Goal: Book appointment/travel/reservation

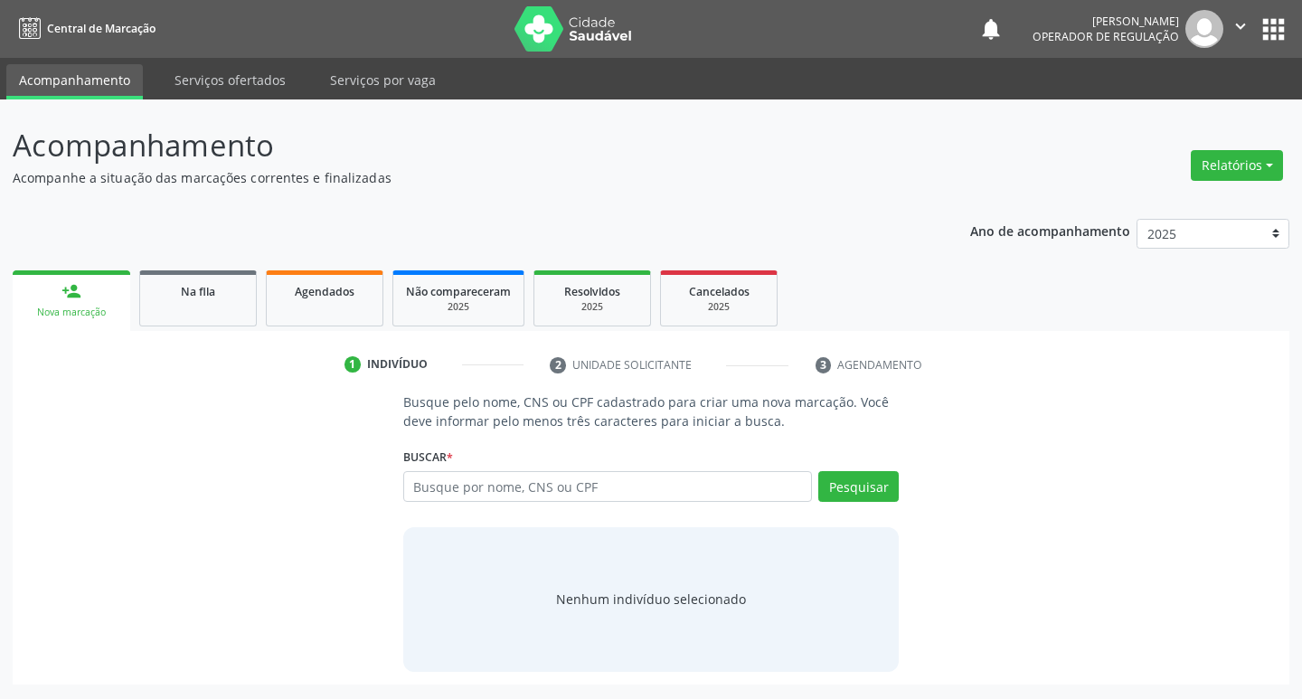
click at [516, 493] on input "text" at bounding box center [607, 486] width 409 height 31
type input "700008821209908"
click at [842, 484] on button "Pesquisar" at bounding box center [858, 486] width 80 height 31
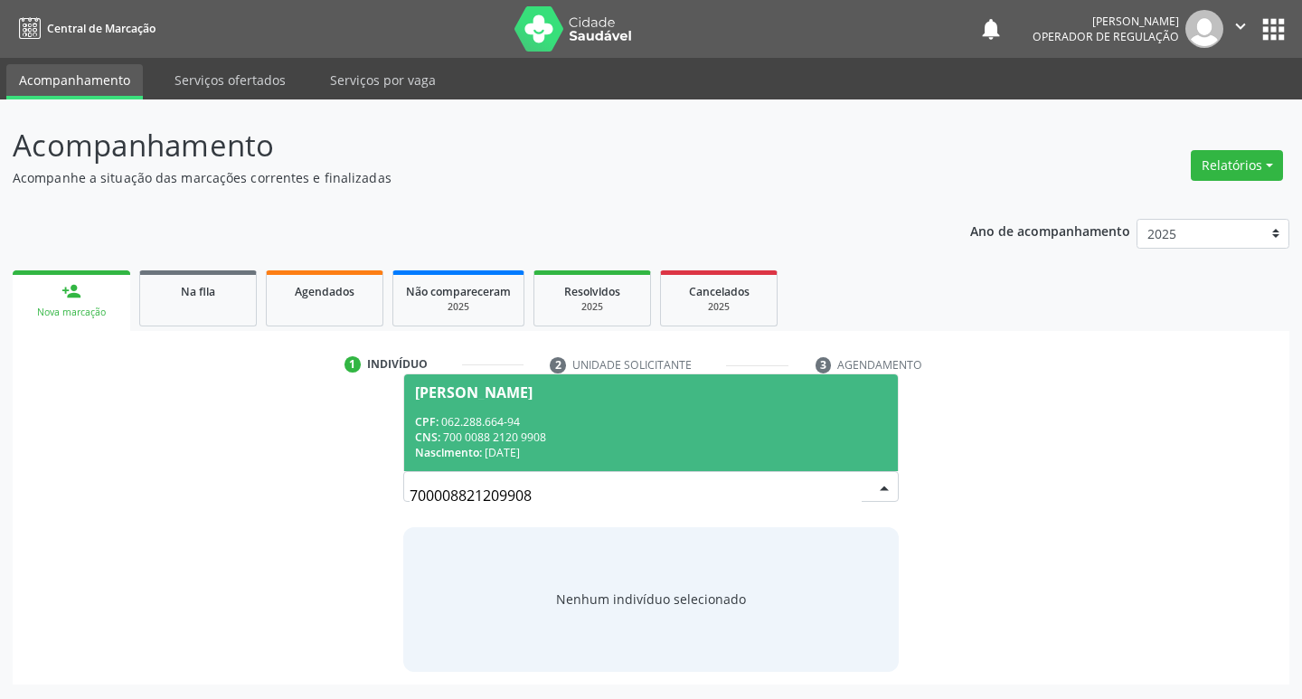
click at [731, 411] on span "Marly Cardoso Honório CPF: 062.288.664-94 CNS: 700 0088 2120 9908 Nascimento: 2…" at bounding box center [651, 422] width 494 height 97
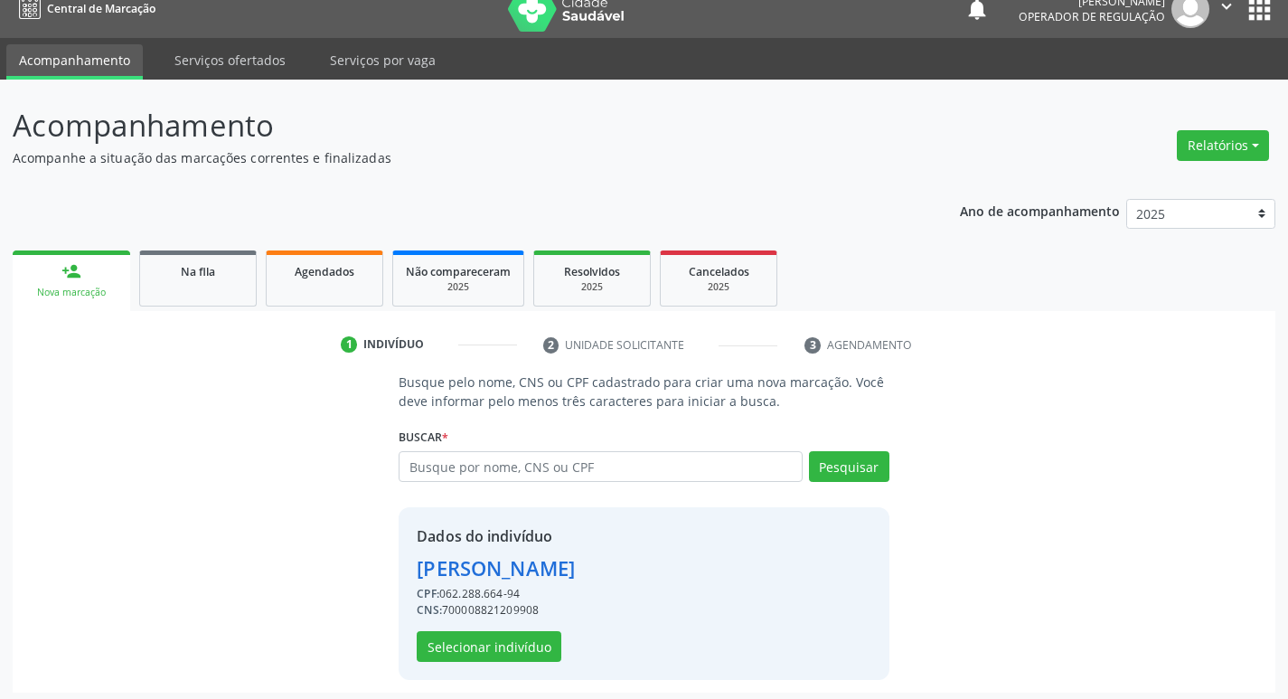
scroll to position [26, 0]
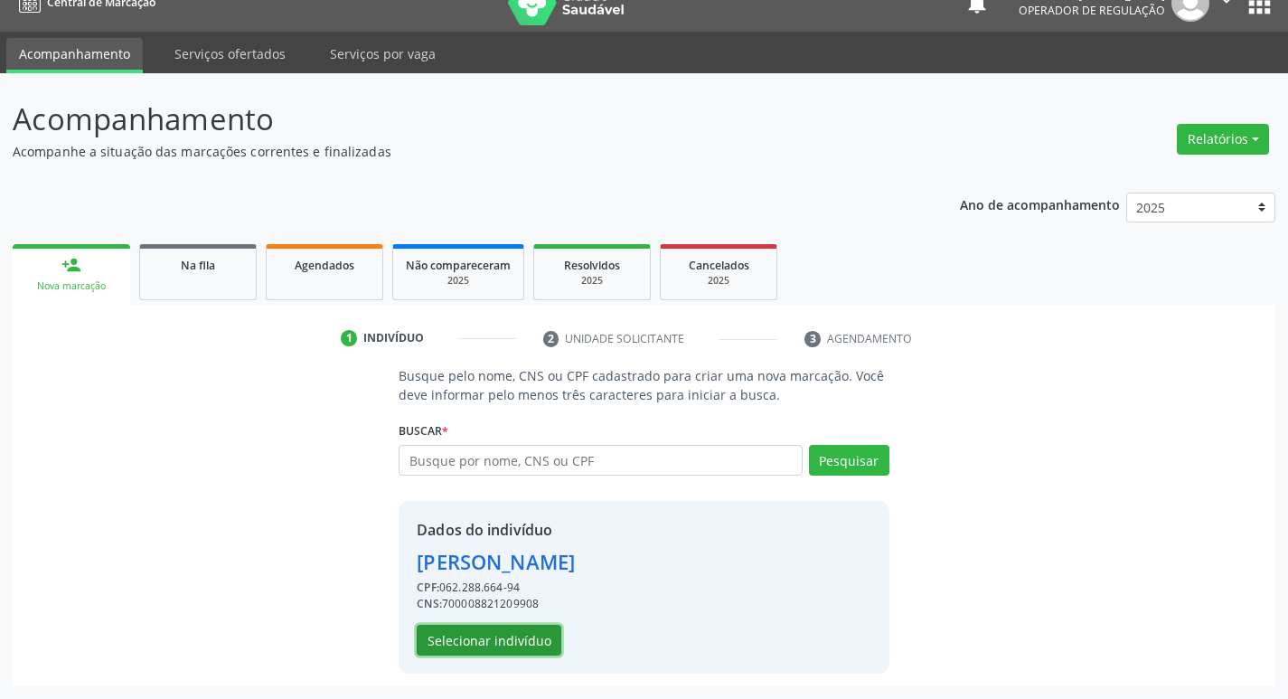
click at [495, 635] on button "Selecionar indivíduo" at bounding box center [489, 640] width 145 height 31
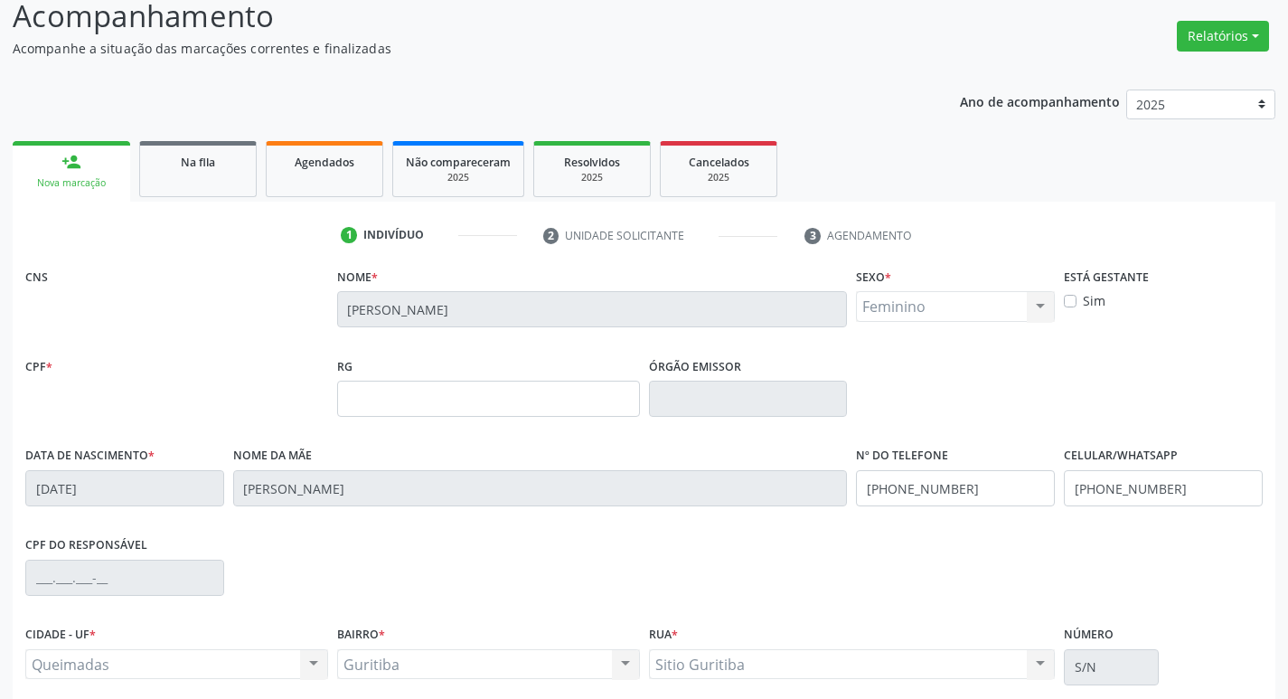
scroll to position [281, 0]
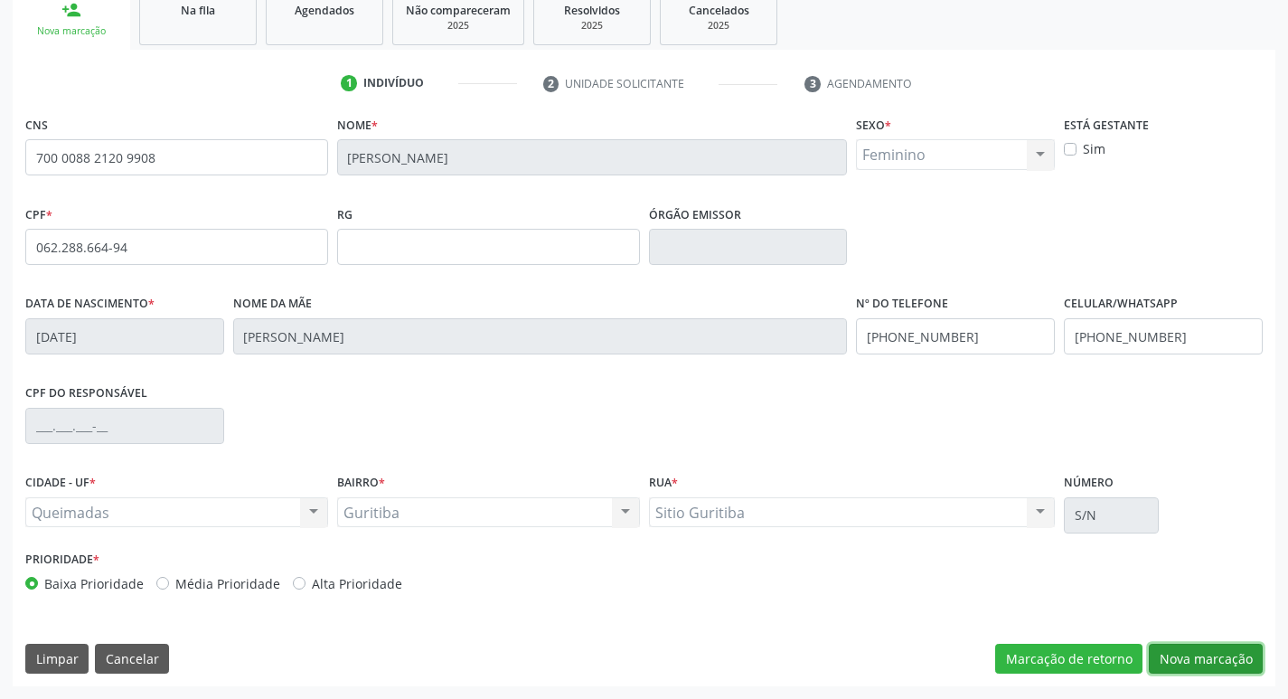
click at [1175, 659] on button "Nova marcação" at bounding box center [1206, 659] width 114 height 31
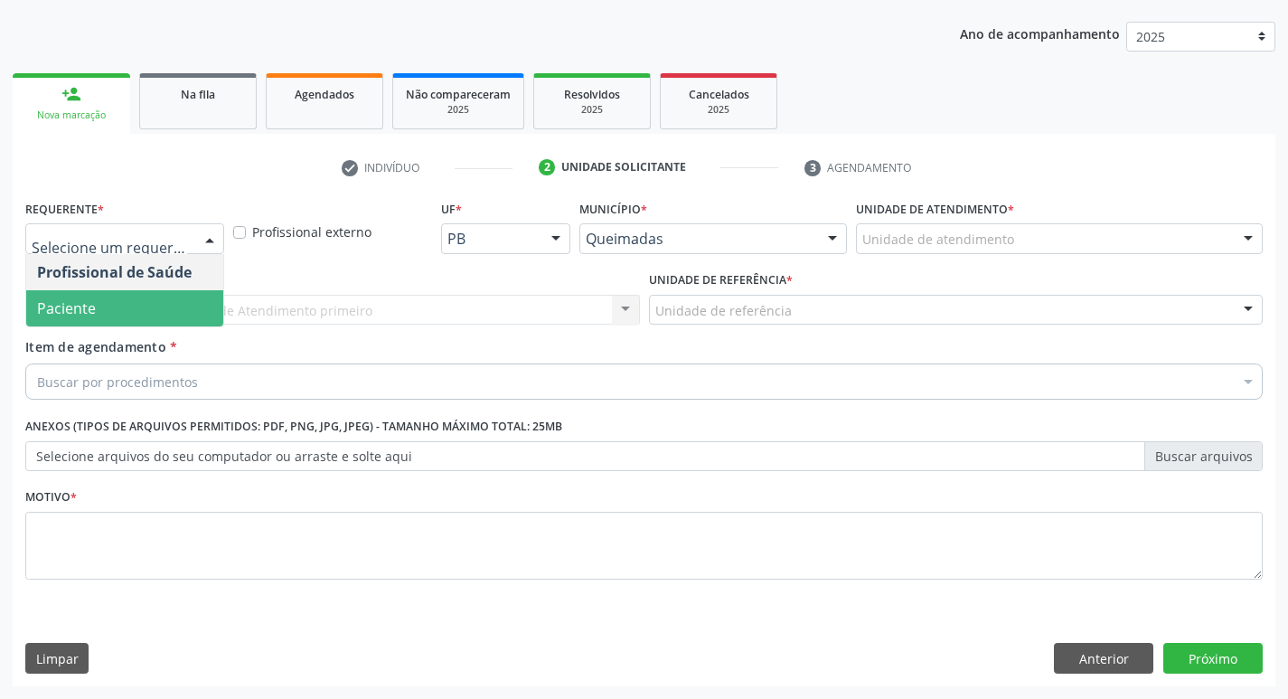
click at [179, 314] on span "Paciente" at bounding box center [124, 308] width 197 height 36
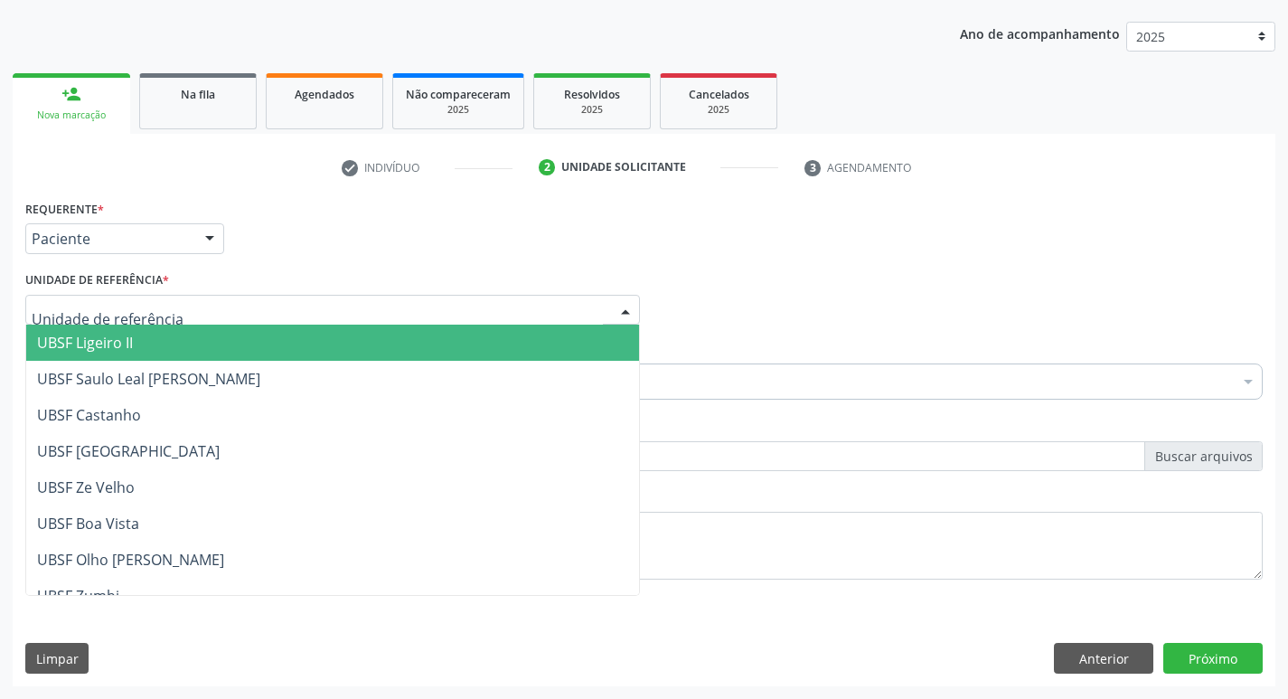
click at [180, 315] on div at bounding box center [332, 310] width 615 height 31
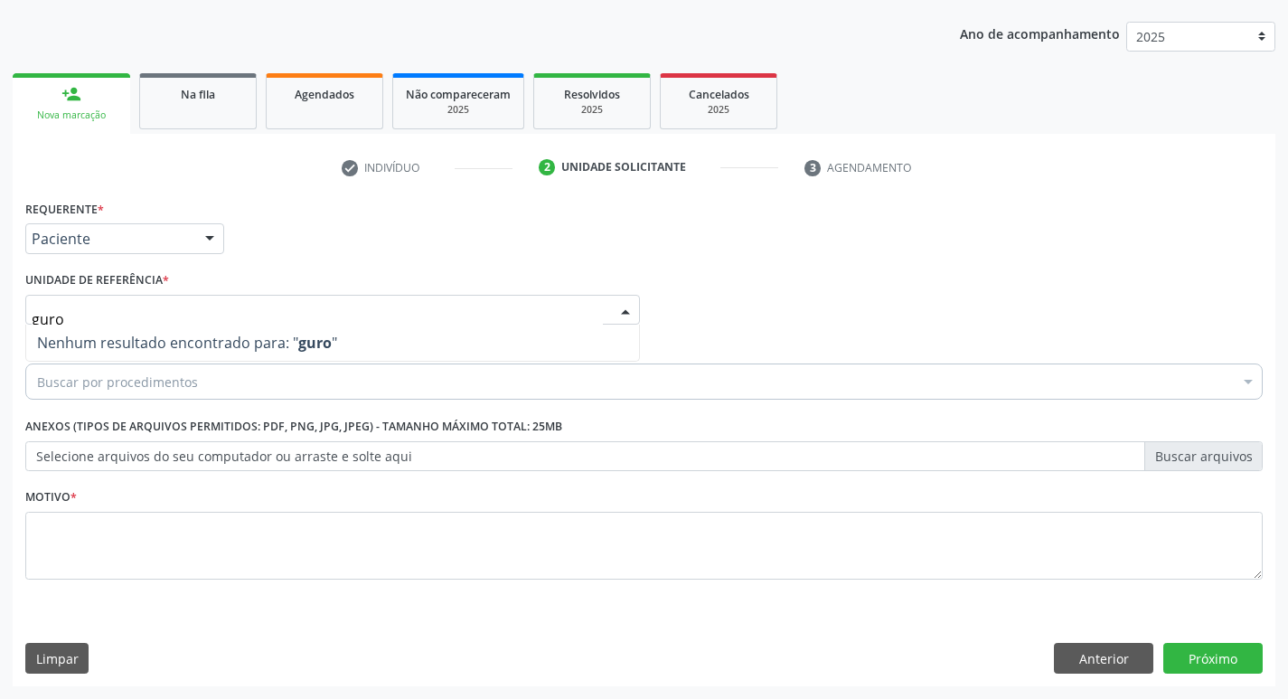
type input "gur"
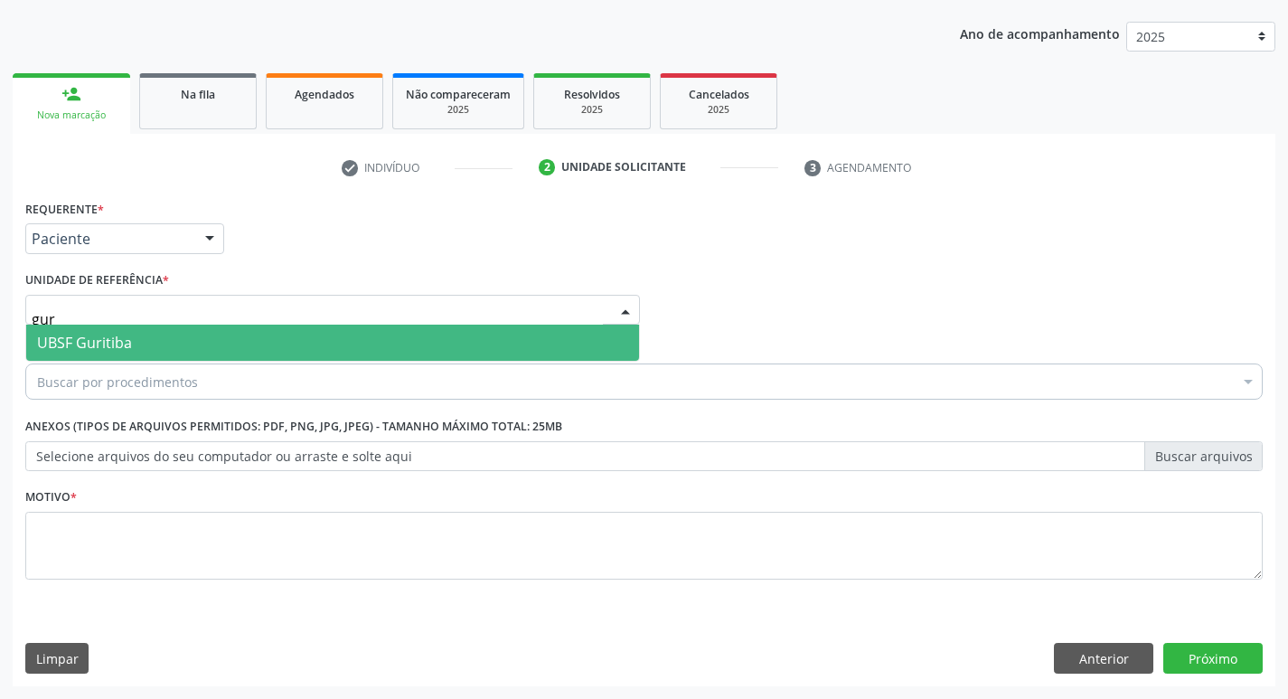
click at [123, 329] on span "UBSF Guritiba" at bounding box center [332, 343] width 613 height 36
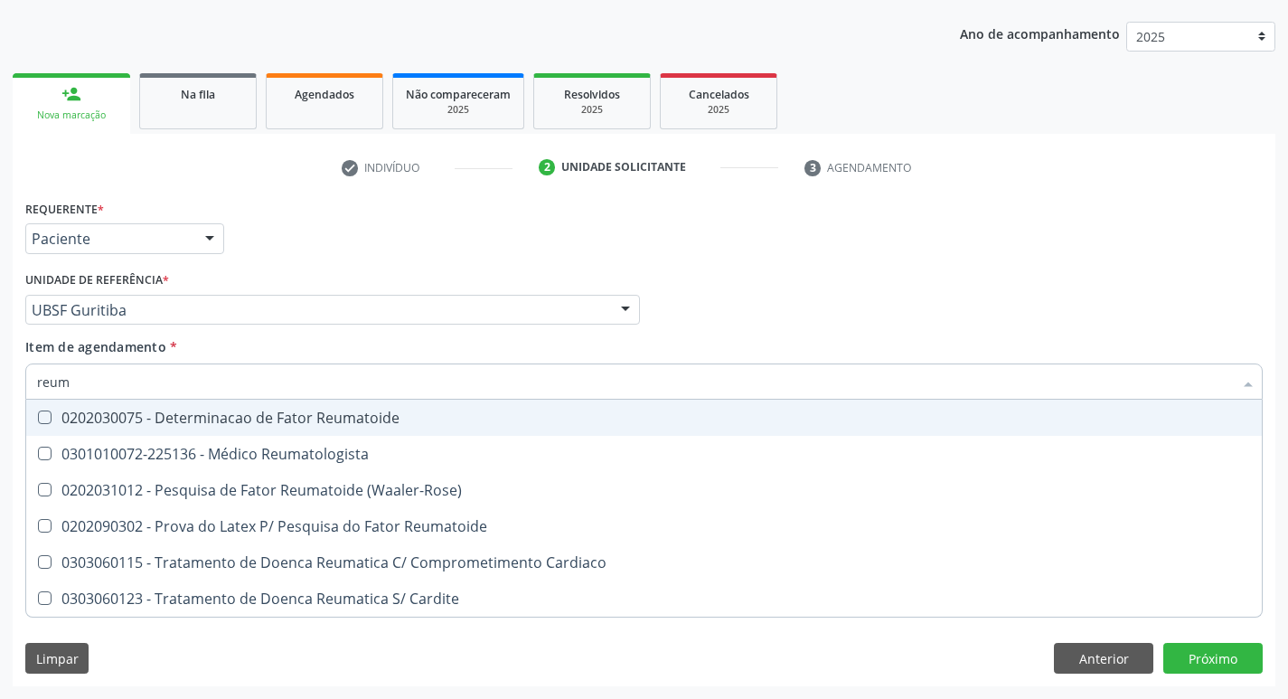
type input "reuma"
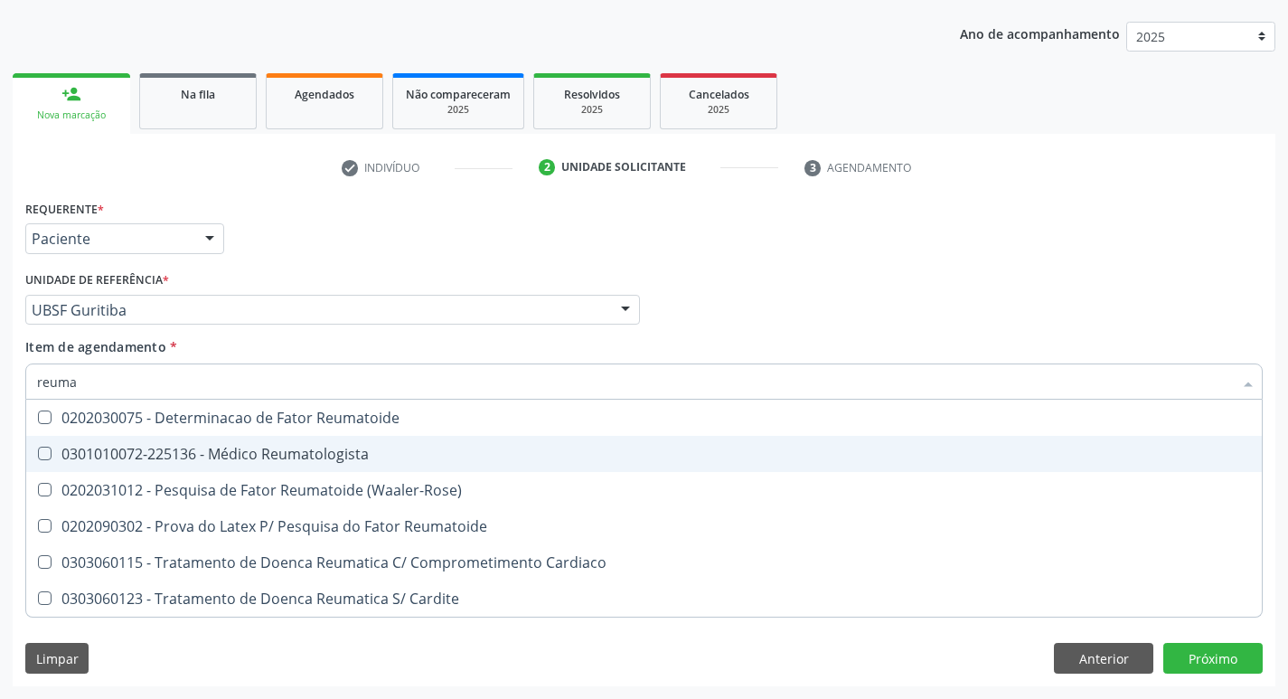
click at [176, 456] on div "0301010072-225136 - Médico Reumatologista" at bounding box center [644, 454] width 1214 height 14
checkbox Reumatologista "true"
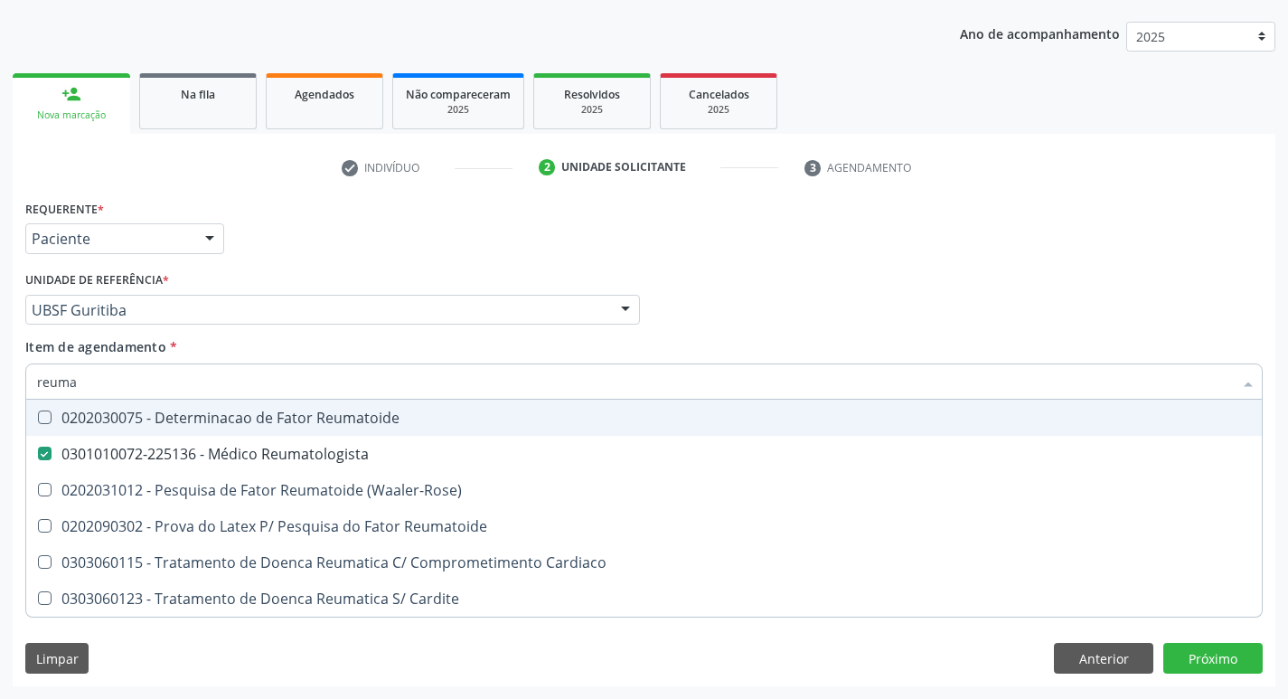
click at [286, 259] on div "Requerente * Paciente Profissional de Saúde Paciente Nenhum resultado encontrad…" at bounding box center [644, 230] width 1247 height 71
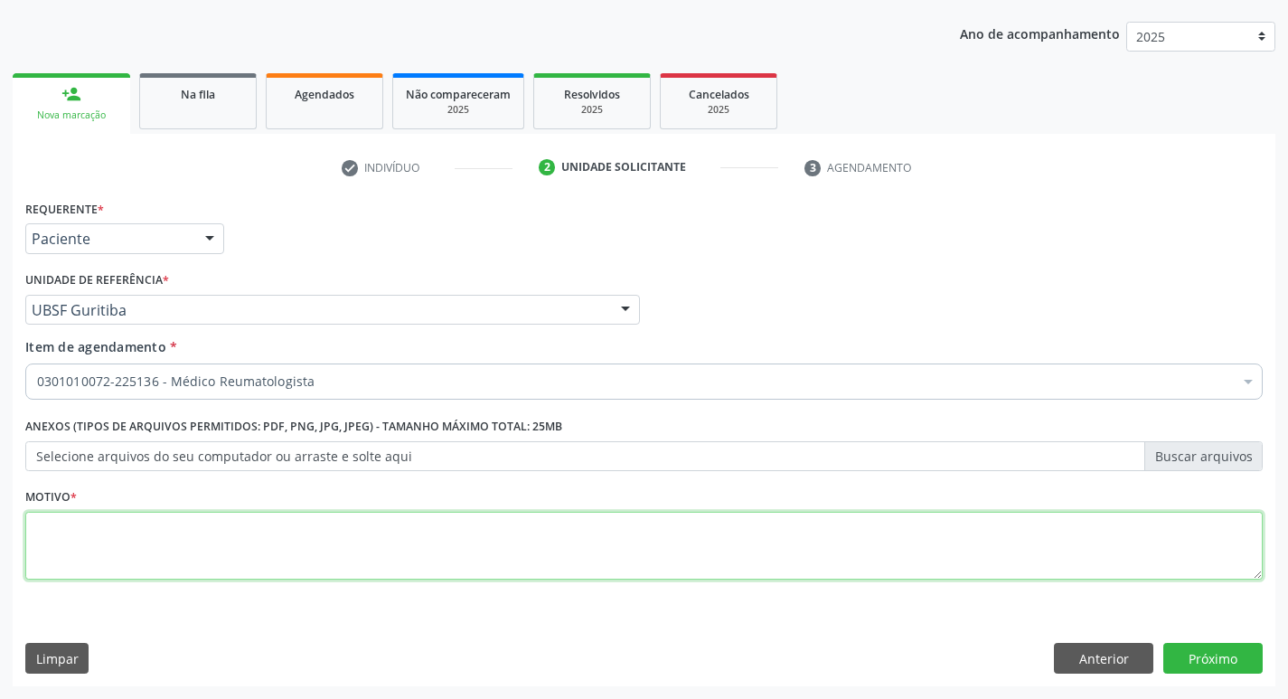
click at [54, 550] on textarea at bounding box center [643, 546] width 1237 height 69
click at [46, 532] on textarea "retorno (Dra: Andrezza) m10" at bounding box center [643, 546] width 1237 height 69
click at [41, 525] on textarea "retorno (Dra: Andrezza) m10" at bounding box center [643, 546] width 1237 height 69
type textarea "Retorno (Dra: Andrezza) m10"
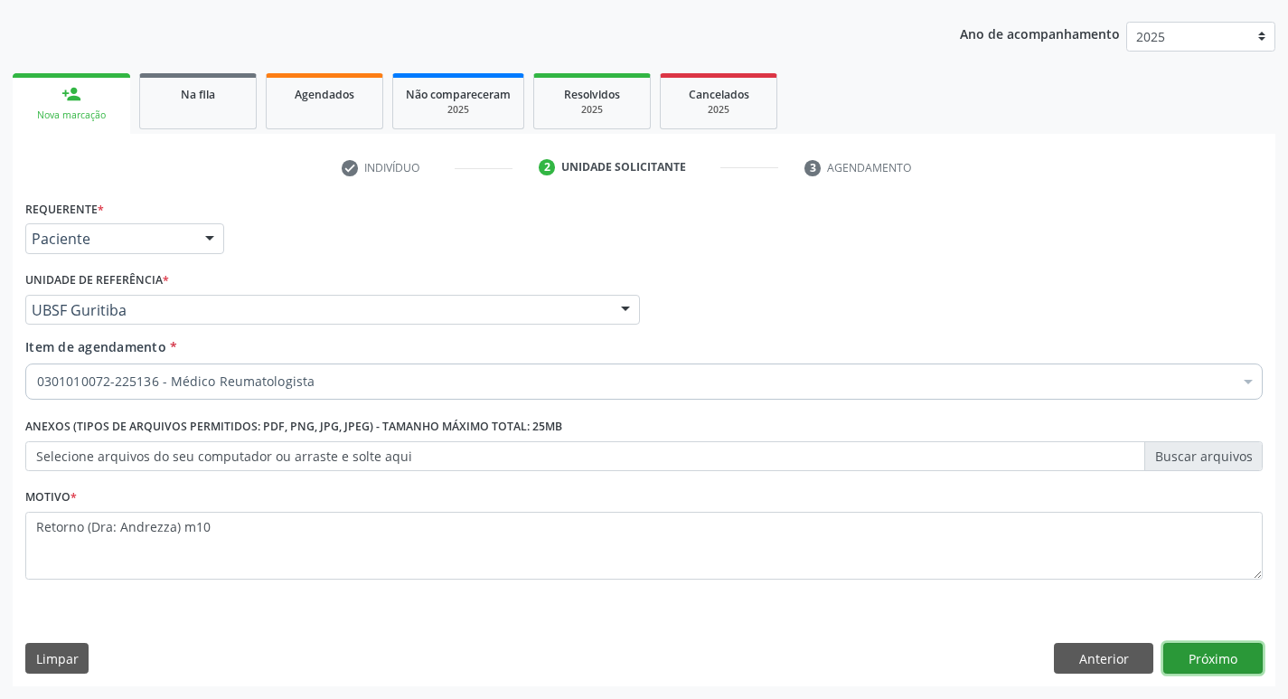
click at [1212, 669] on button "Próximo" at bounding box center [1212, 658] width 99 height 31
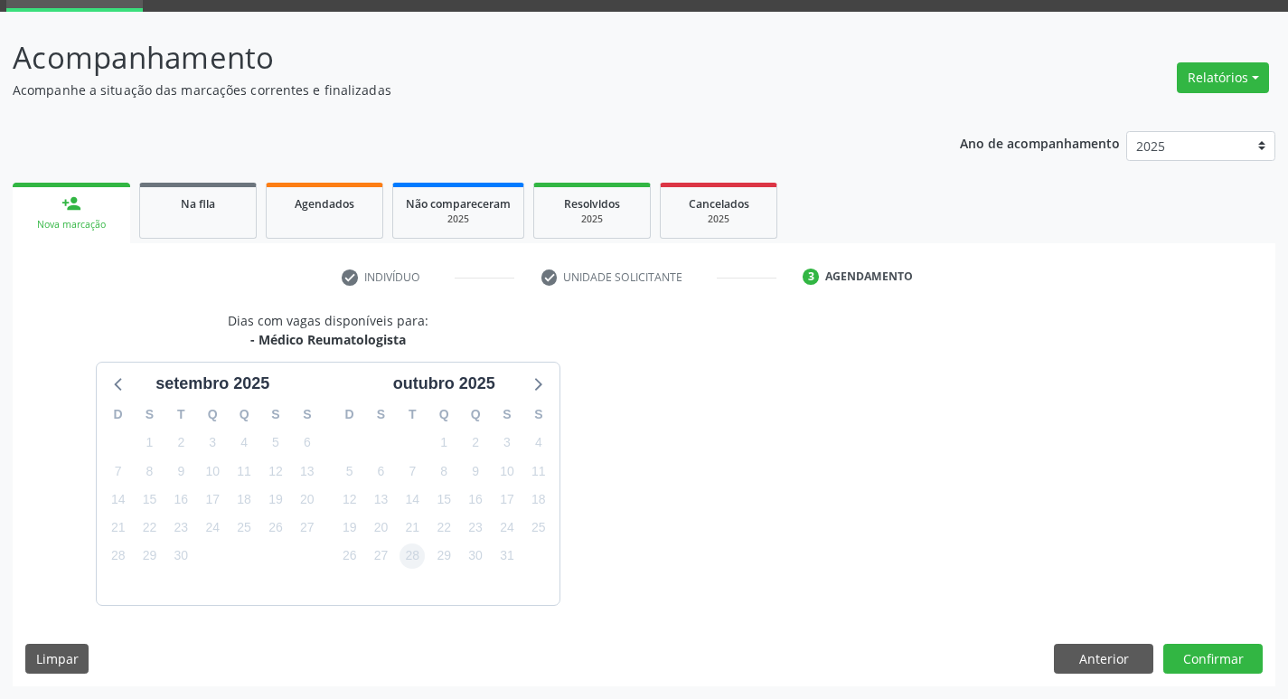
scroll to position [141, 0]
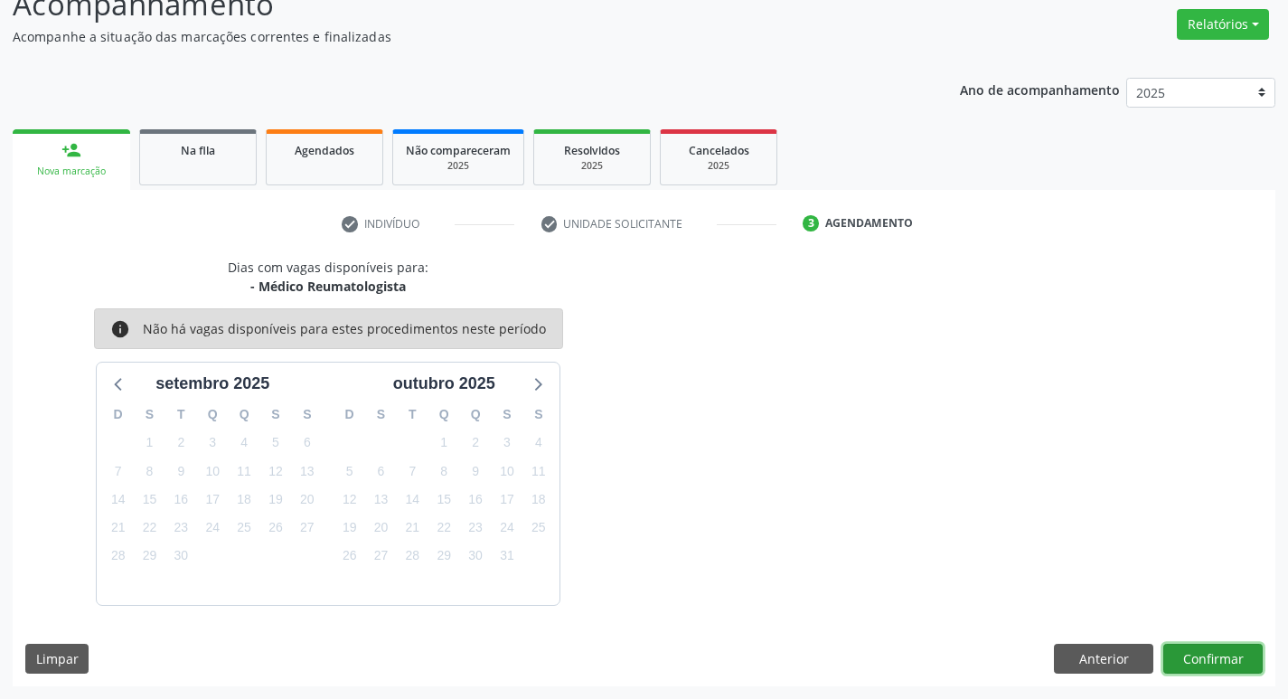
click at [1226, 651] on button "Confirmar" at bounding box center [1212, 659] width 99 height 31
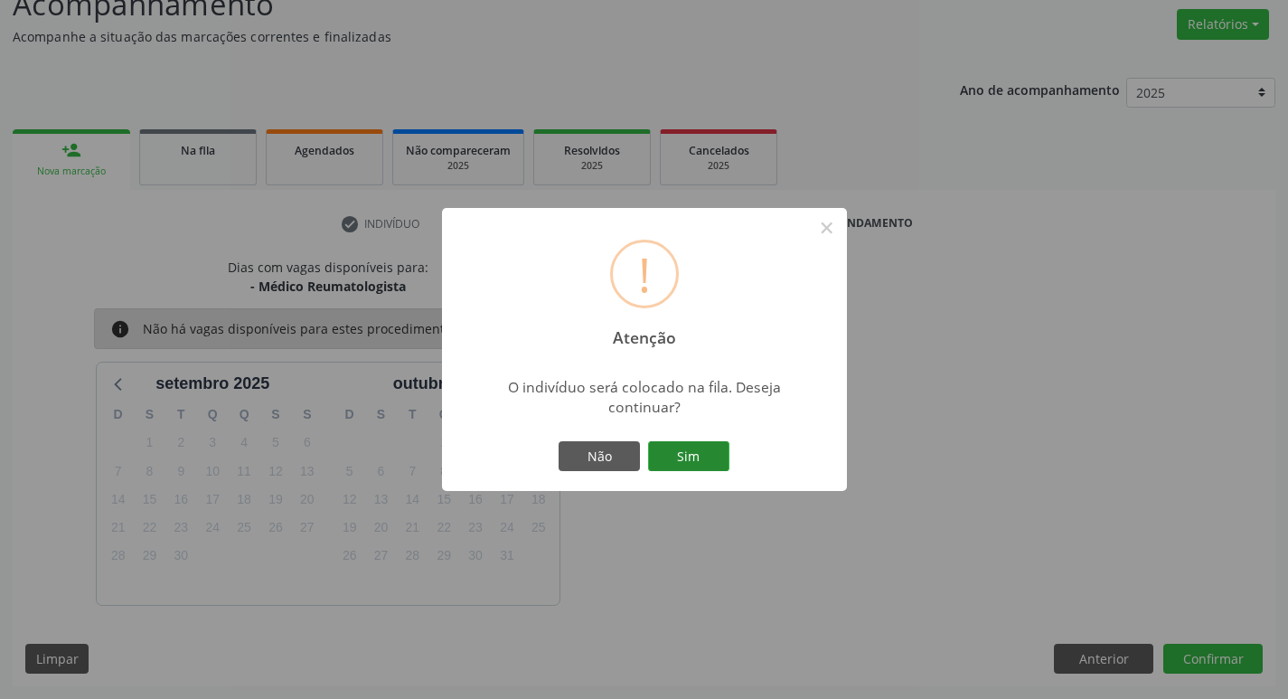
click at [677, 469] on button "Sim" at bounding box center [688, 456] width 81 height 31
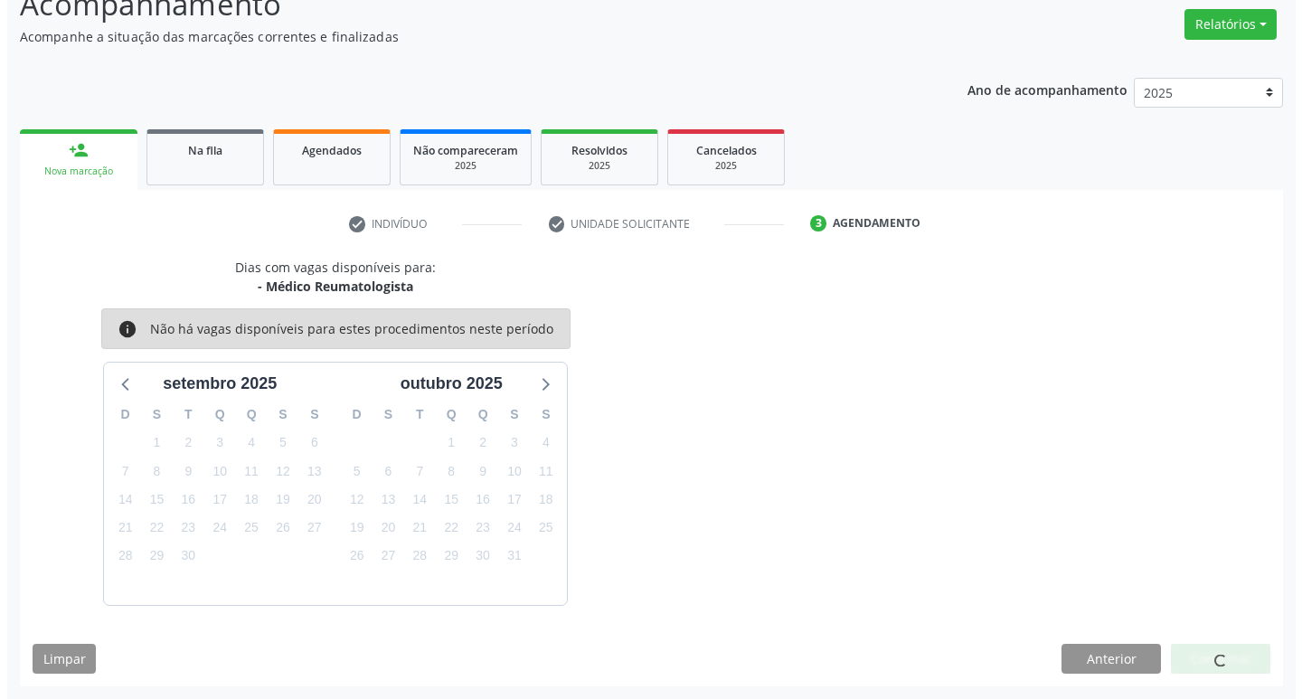
scroll to position [0, 0]
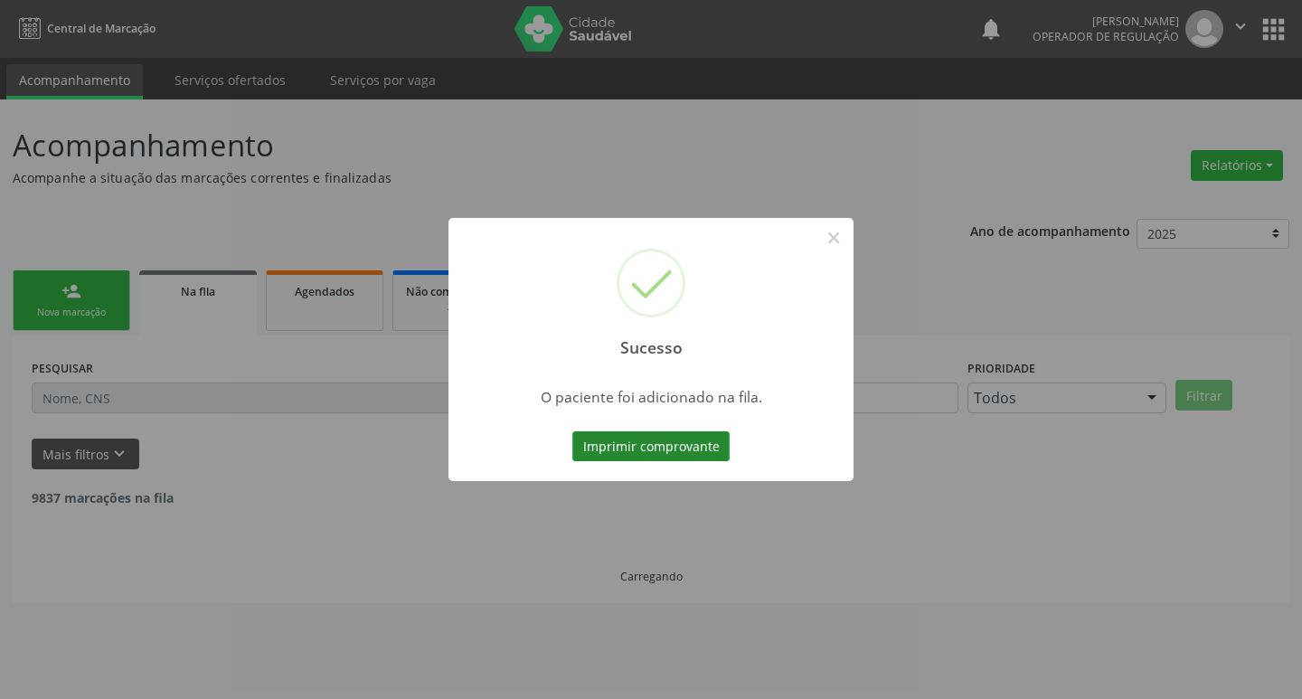
click at [669, 447] on button "Imprimir comprovante" at bounding box center [650, 446] width 157 height 31
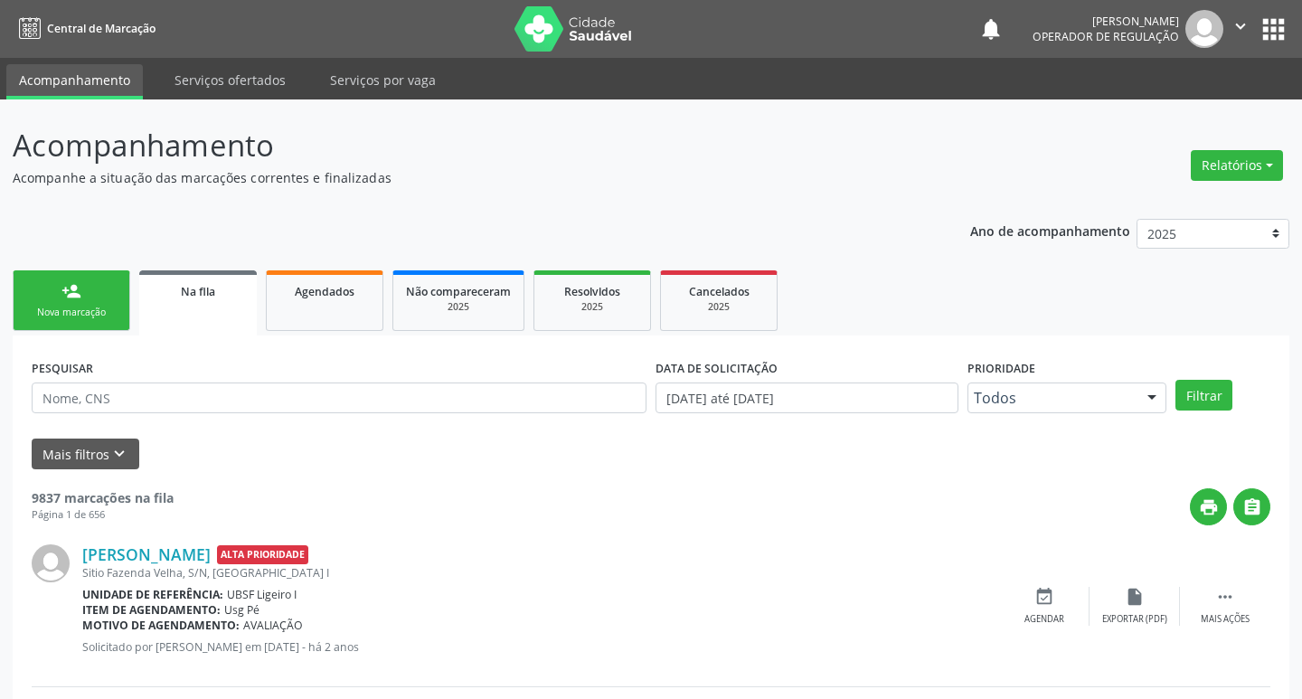
click at [118, 289] on link "person_add Nova marcação" at bounding box center [72, 300] width 118 height 61
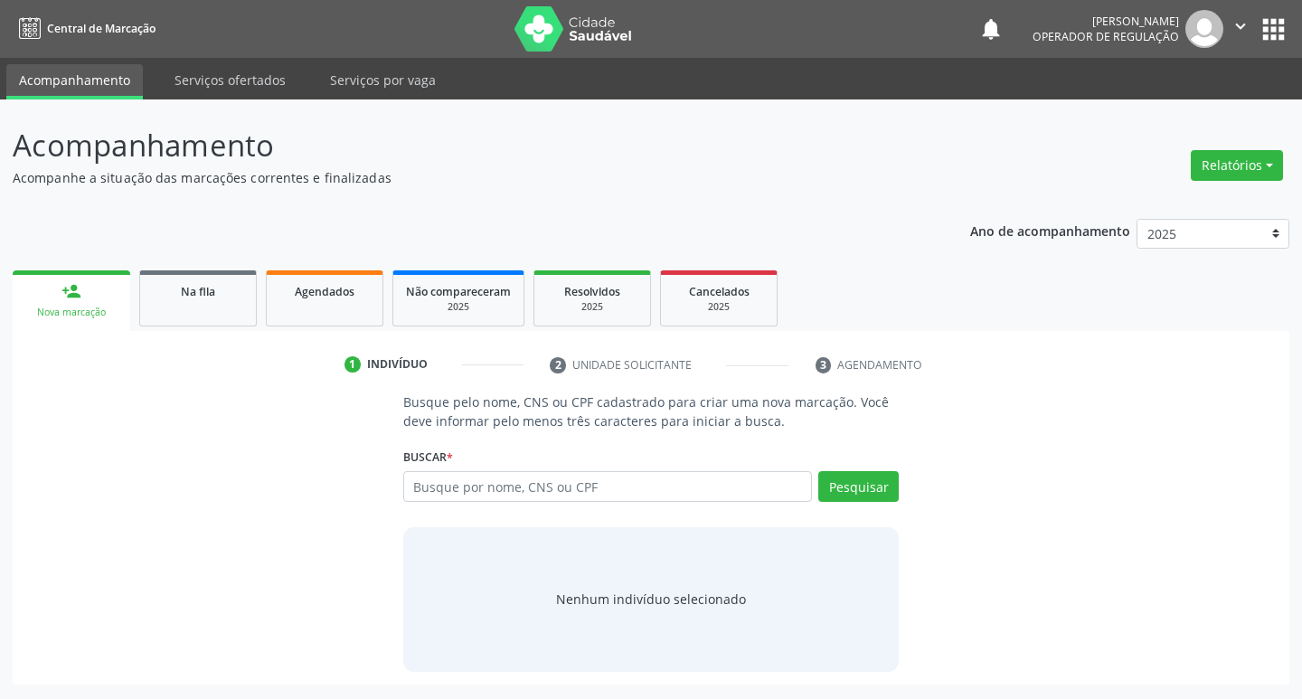
click at [482, 488] on input "text" at bounding box center [607, 486] width 409 height 31
click at [475, 494] on input "text" at bounding box center [607, 486] width 409 height 31
click at [642, 479] on input "text" at bounding box center [607, 486] width 409 height 31
click at [465, 495] on input "text" at bounding box center [607, 486] width 409 height 31
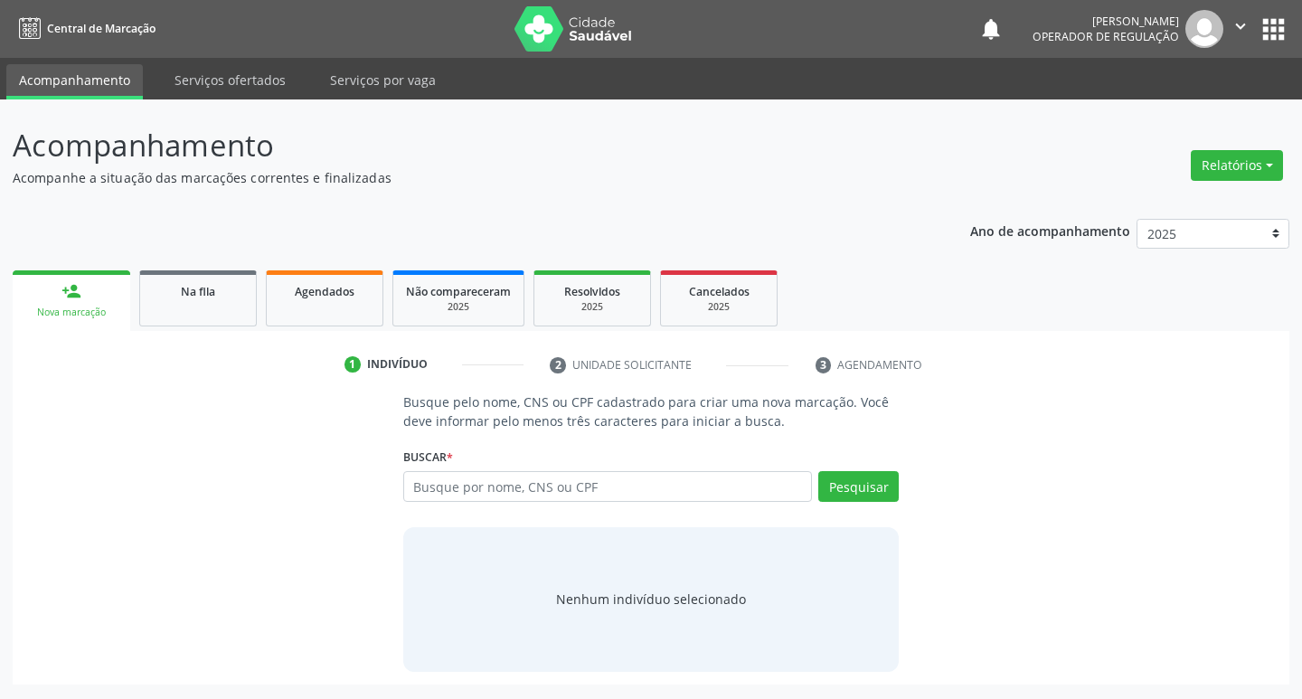
click at [465, 495] on input "text" at bounding box center [607, 486] width 409 height 31
click at [259, 328] on ul "person_add Nova marcação Na fila Agendados Não compareceram 2025 Resolvidos 202…" at bounding box center [651, 298] width 1276 height 65
click at [240, 315] on link "Na fila" at bounding box center [198, 298] width 118 height 56
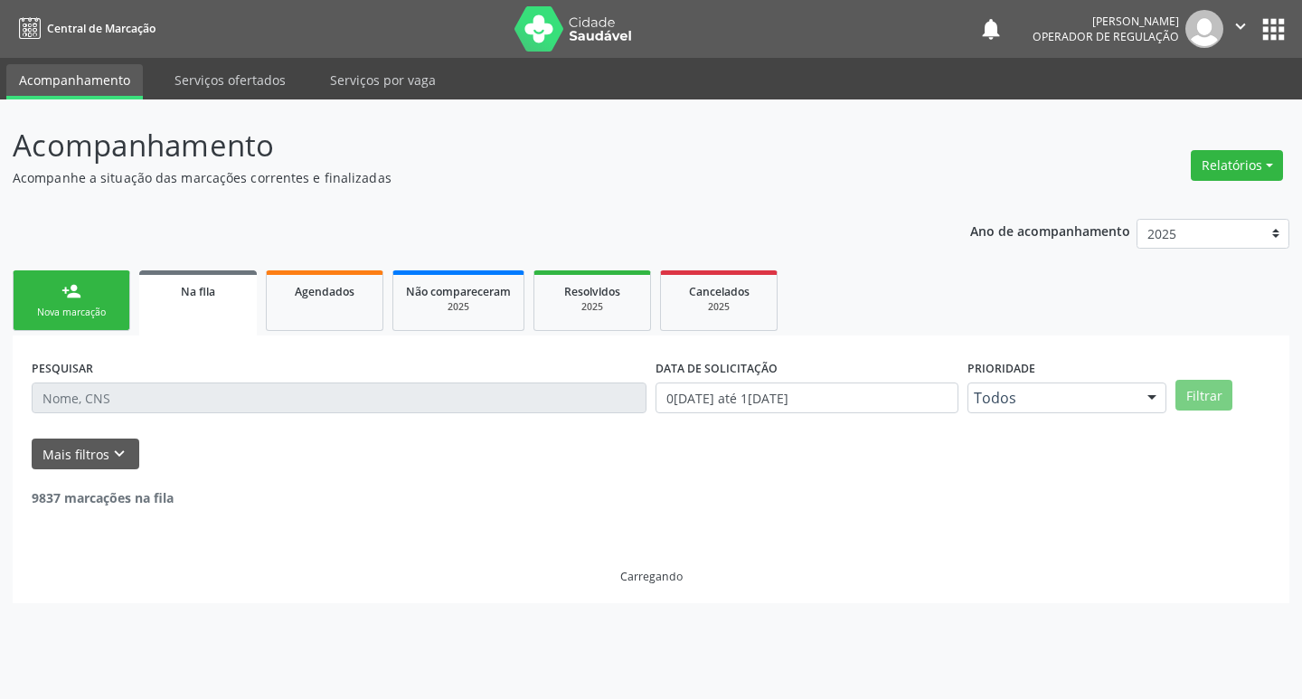
click at [57, 304] on link "person_add Nova marcação" at bounding box center [72, 300] width 118 height 61
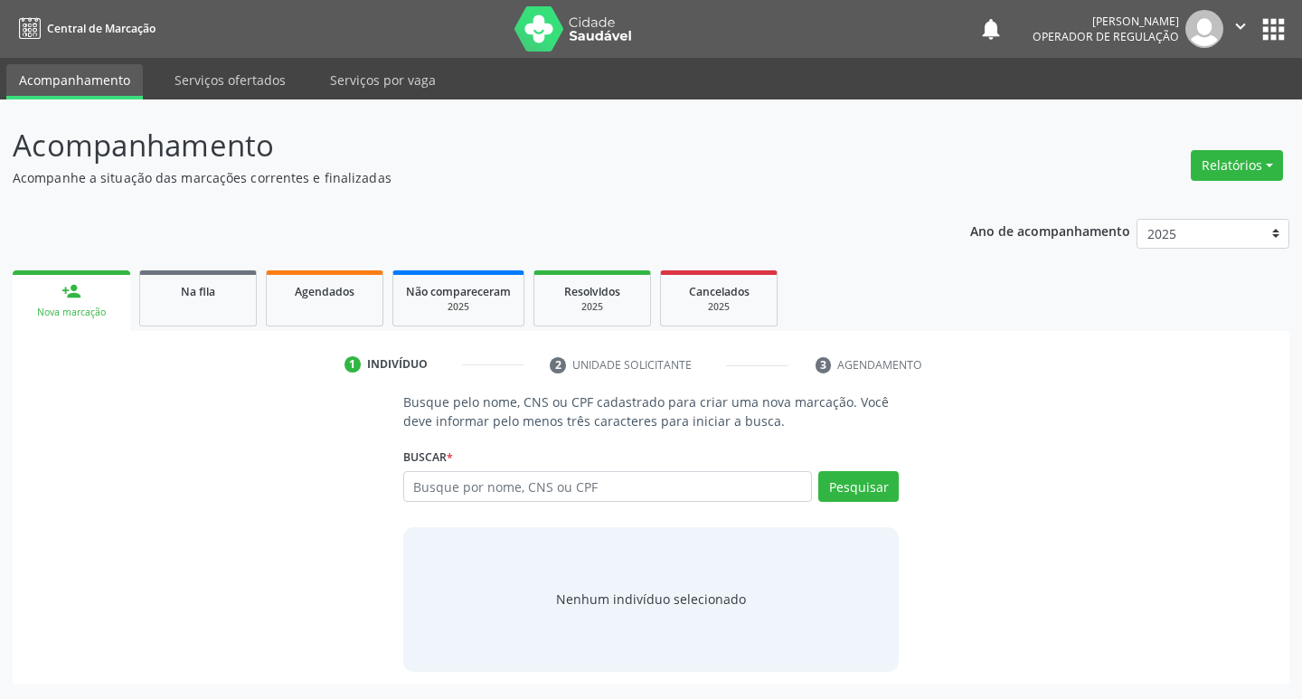
click at [485, 489] on input "text" at bounding box center [607, 486] width 409 height 31
click at [581, 495] on input "text" at bounding box center [607, 486] width 409 height 31
type input "705203472422878"
click at [848, 499] on button "Pesquisar" at bounding box center [858, 486] width 80 height 31
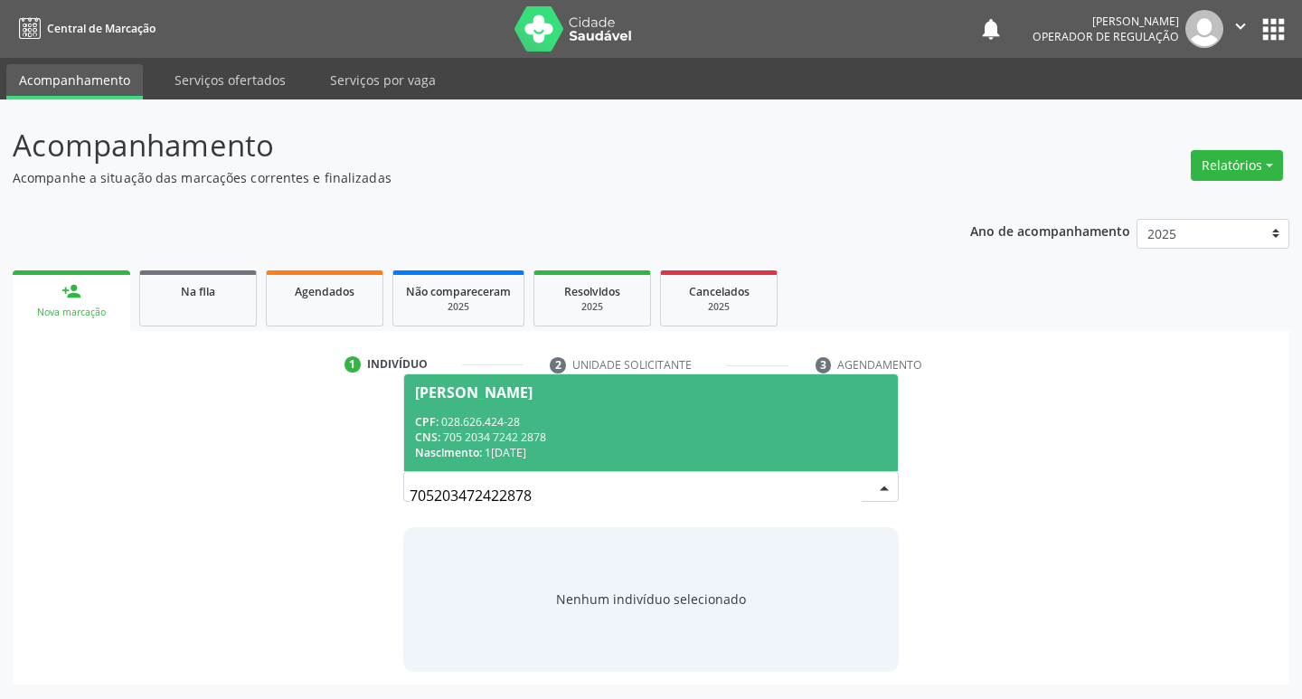
click at [463, 403] on span "Josefa Pereira da Silva CPF: 028.626.424-28 CNS: 705 2034 7242 2878 Nascimento:…" at bounding box center [651, 422] width 494 height 97
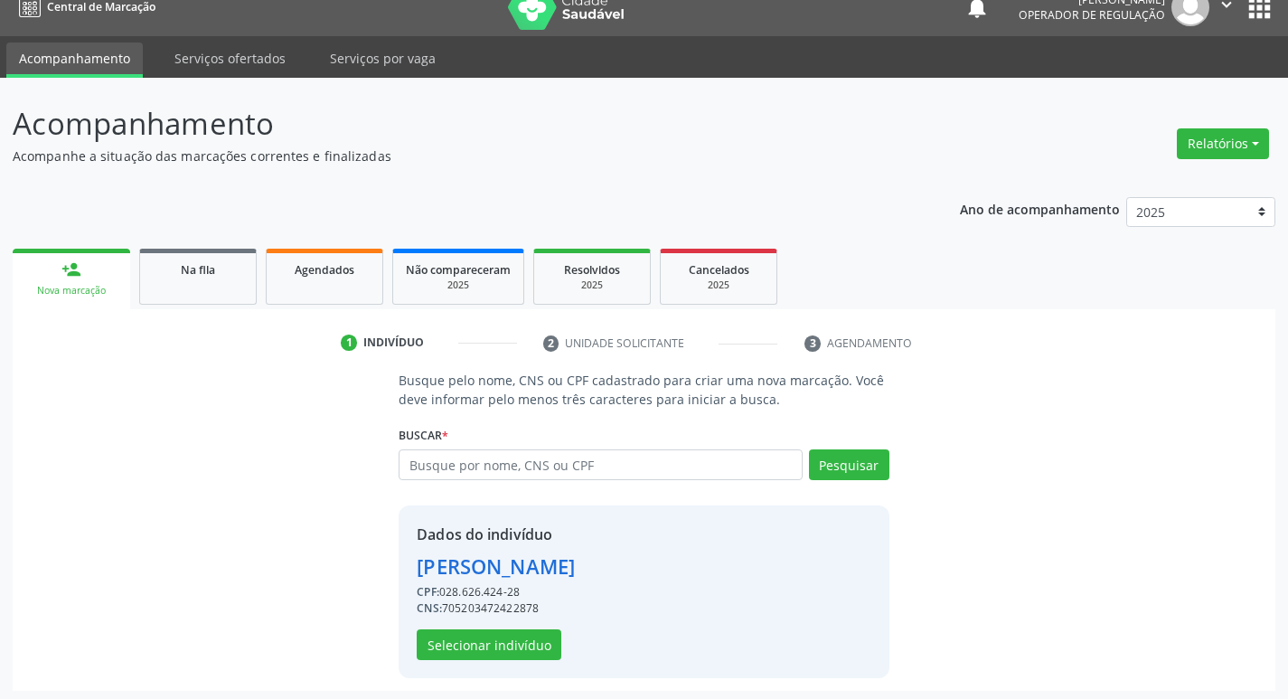
scroll to position [26, 0]
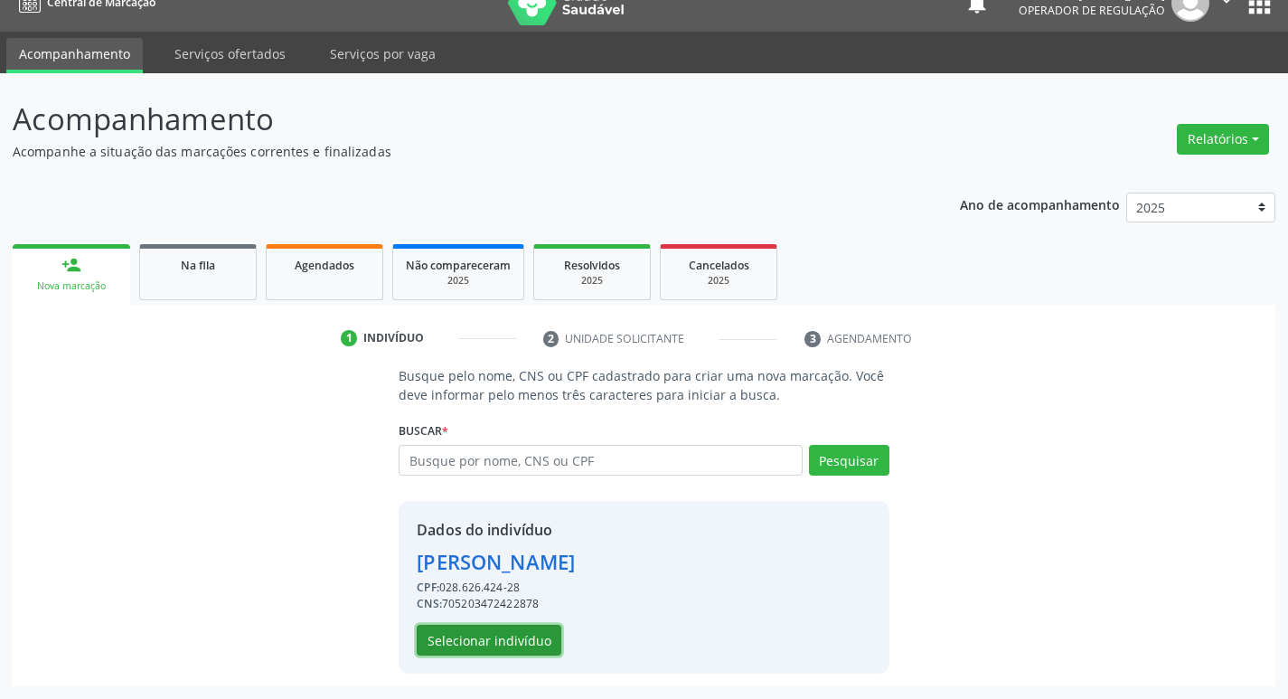
click at [542, 638] on button "Selecionar indivíduo" at bounding box center [489, 640] width 145 height 31
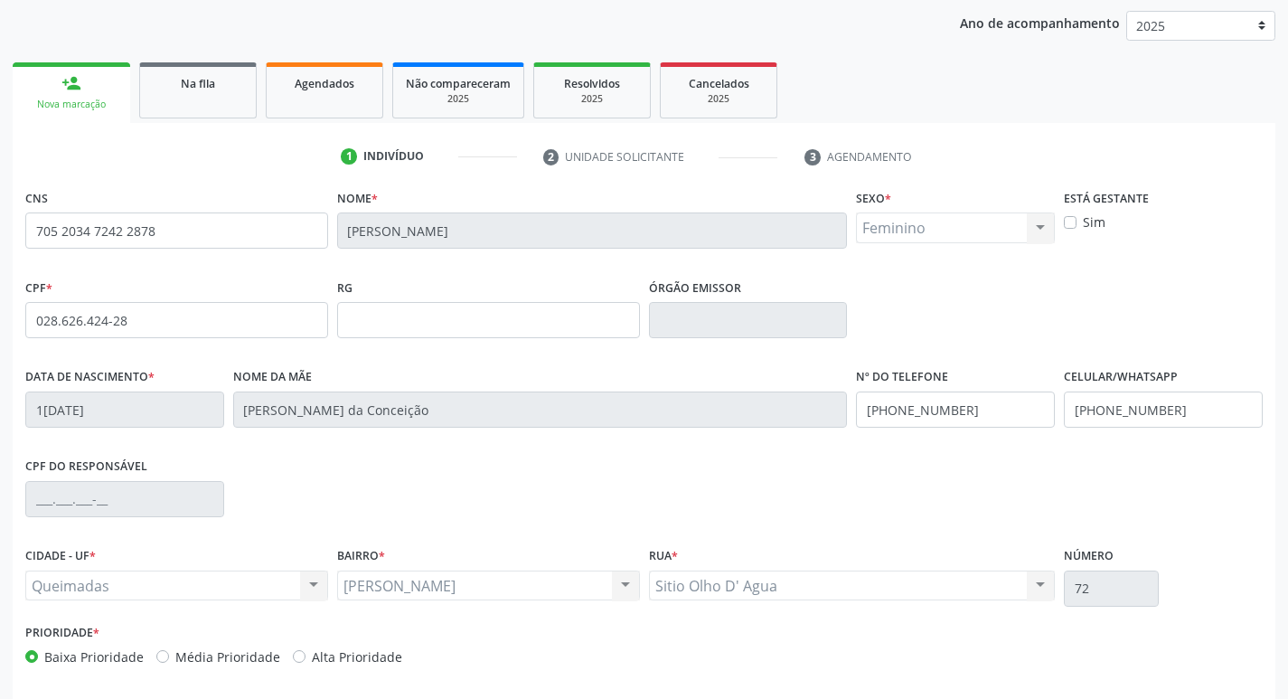
scroll to position [281, 0]
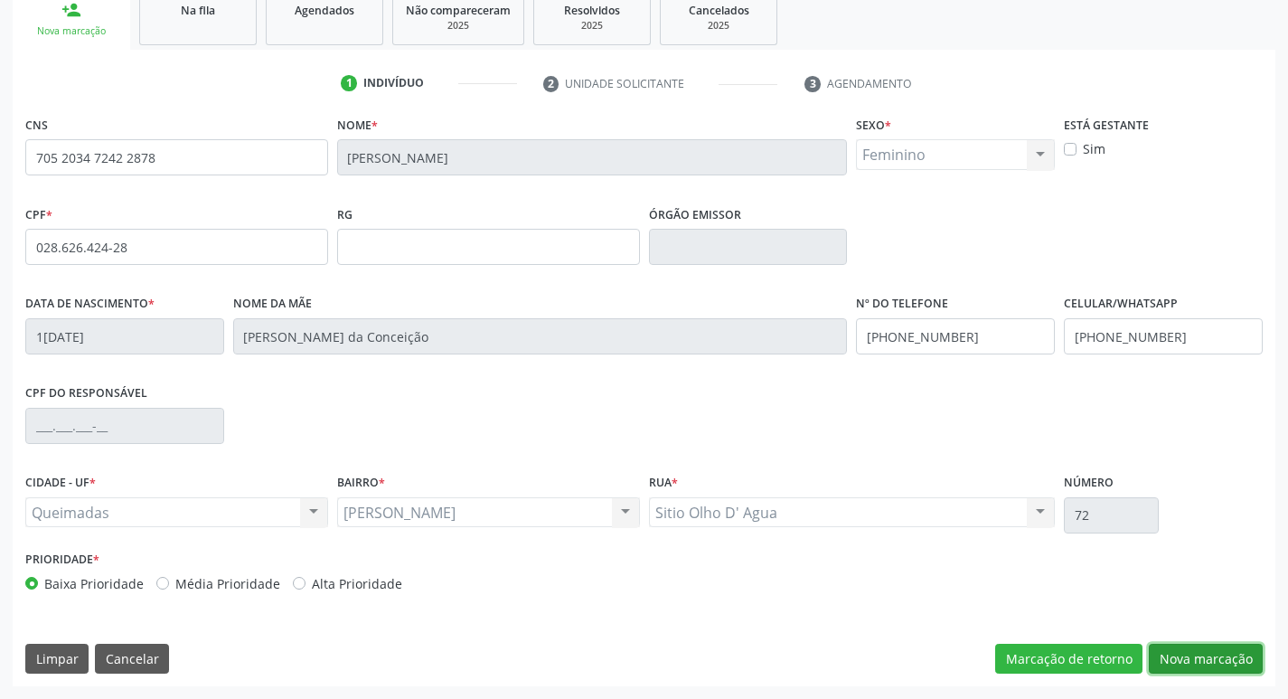
click at [1181, 655] on button "Nova marcação" at bounding box center [1206, 659] width 114 height 31
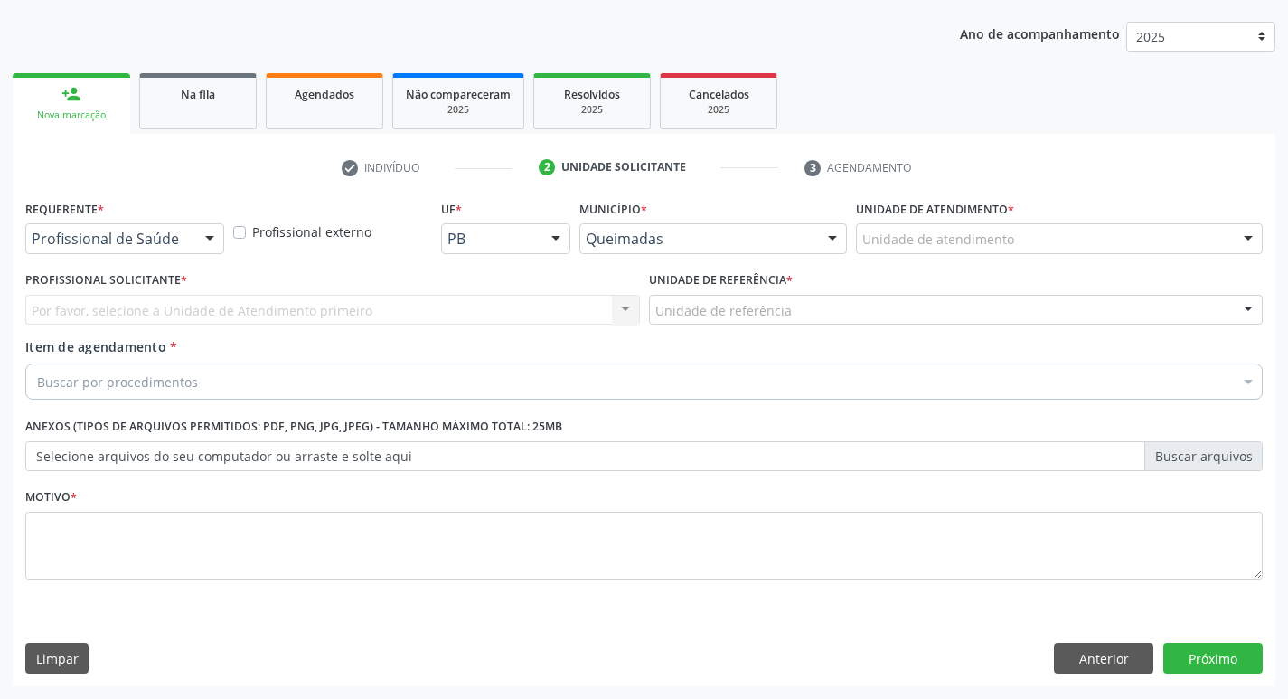
scroll to position [197, 0]
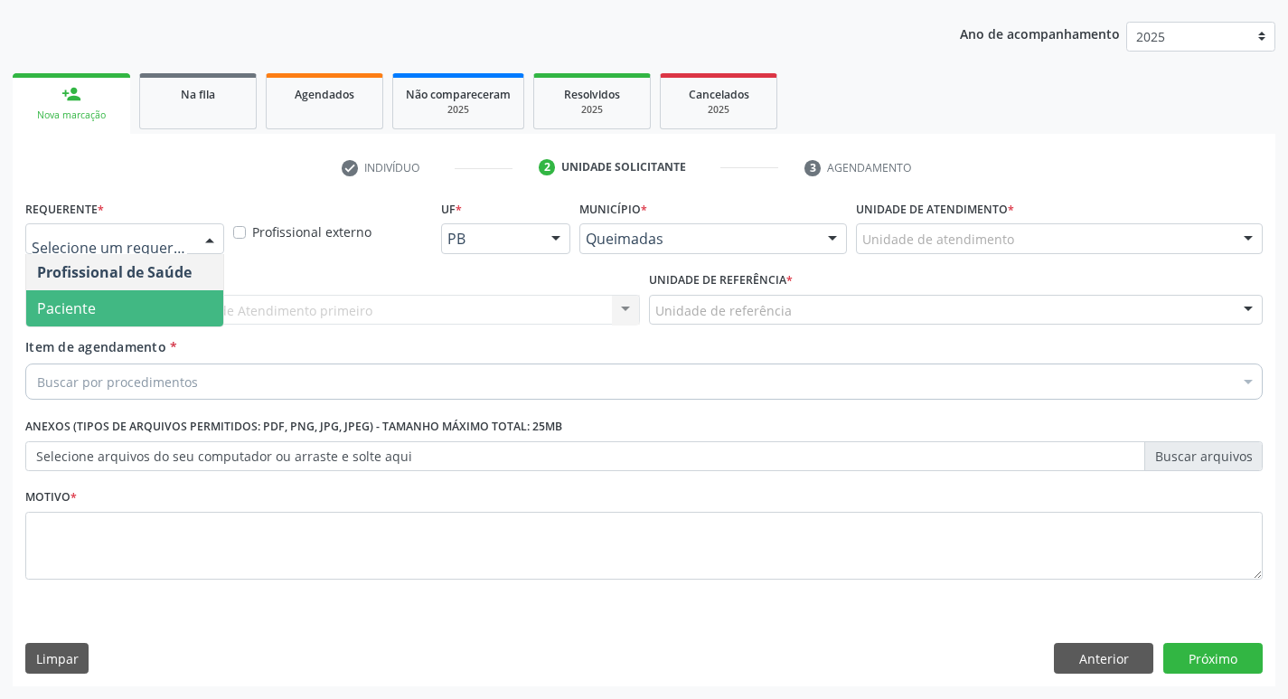
click at [162, 306] on span "Paciente" at bounding box center [124, 308] width 197 height 36
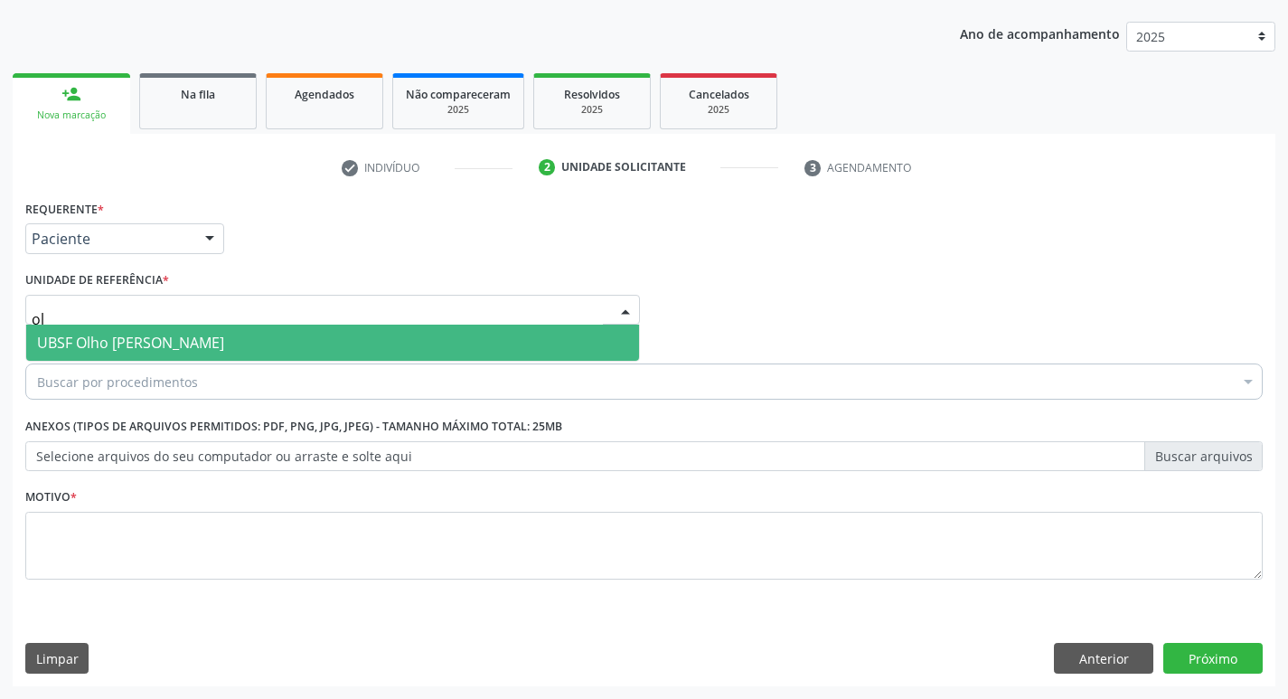
type input "olh"
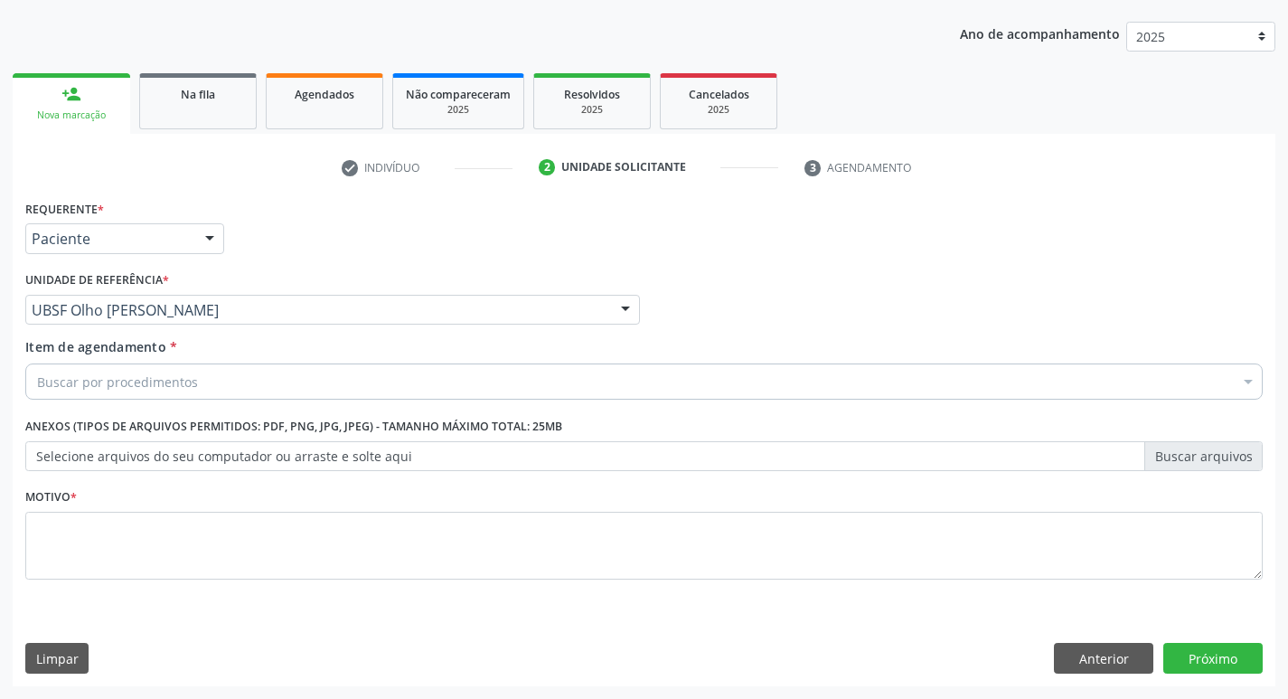
click at [155, 392] on div "Buscar por procedimentos" at bounding box center [643, 381] width 1237 height 36
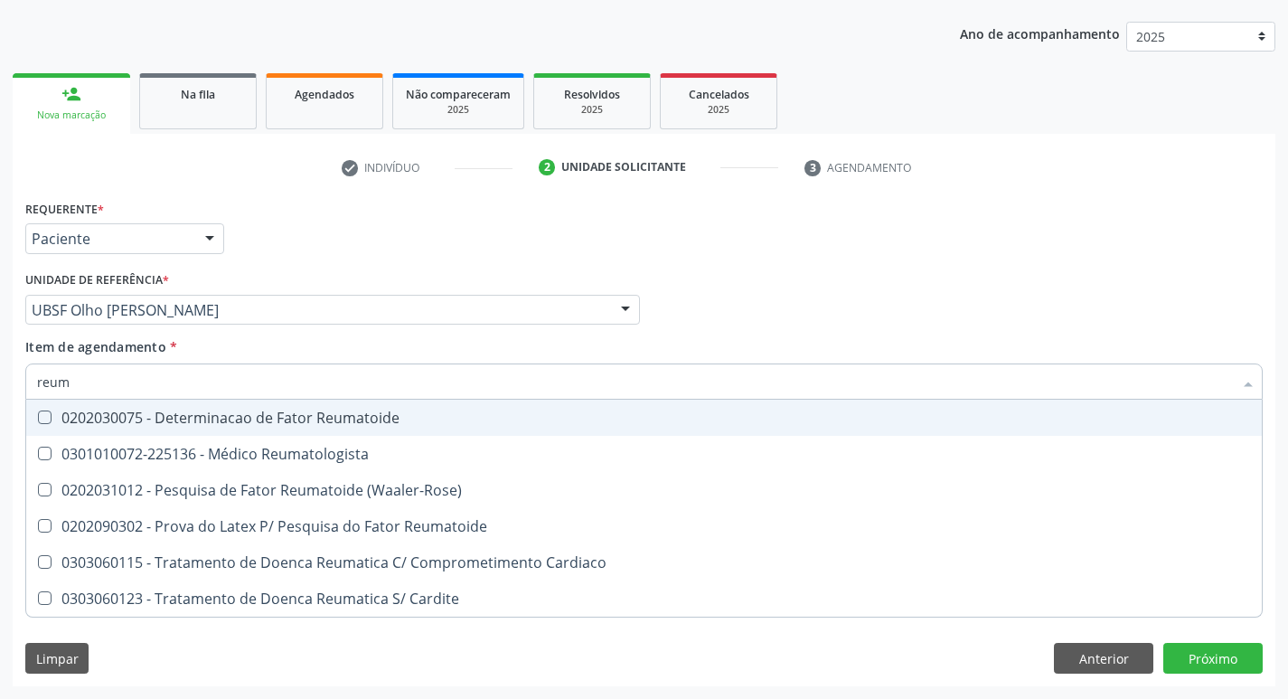
type input "reuma"
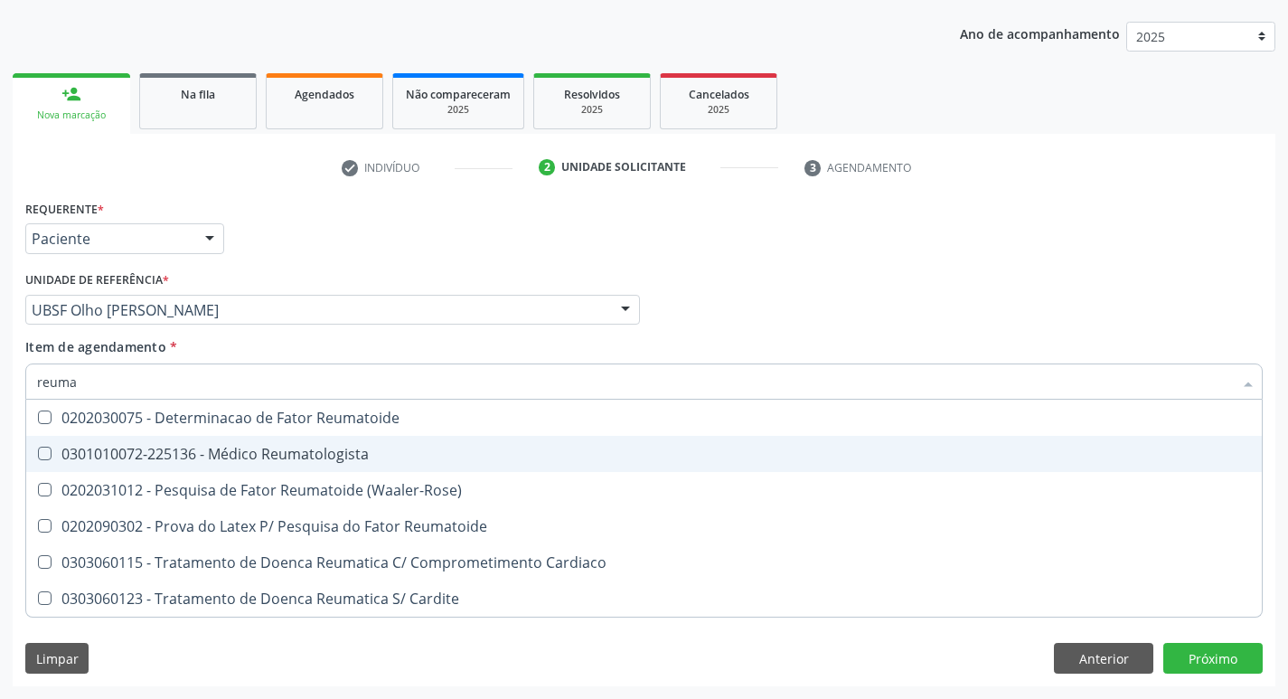
click at [118, 447] on div "0301010072-225136 - Médico Reumatologista" at bounding box center [644, 454] width 1214 height 14
checkbox Reumatologista "true"
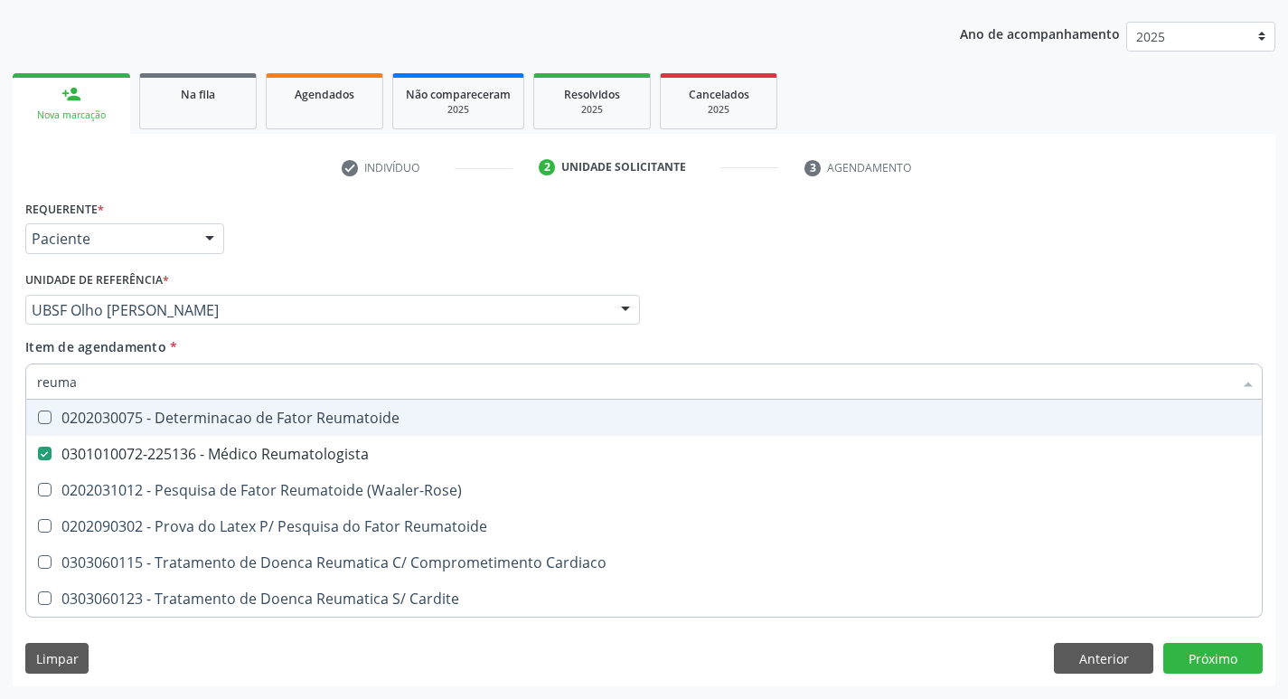
drag, startPoint x: 528, startPoint y: 200, endPoint x: 430, endPoint y: 246, distance: 108.0
click at [528, 199] on div "Requerente * Paciente Profissional de Saúde Paciente Nenhum resultado encontrad…" at bounding box center [644, 230] width 1247 height 71
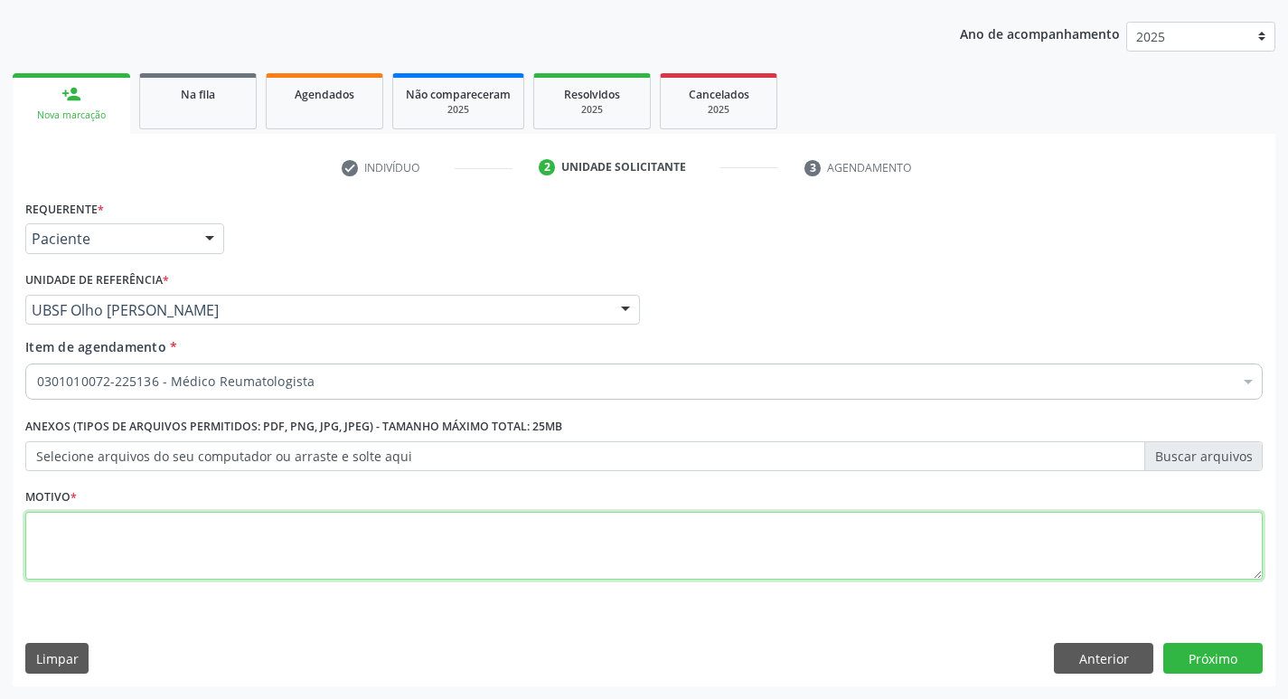
click at [155, 539] on textarea at bounding box center [643, 546] width 1237 height 69
type textarea "d"
type textarea "RETORNO (DRA ANDREZZA) M10"
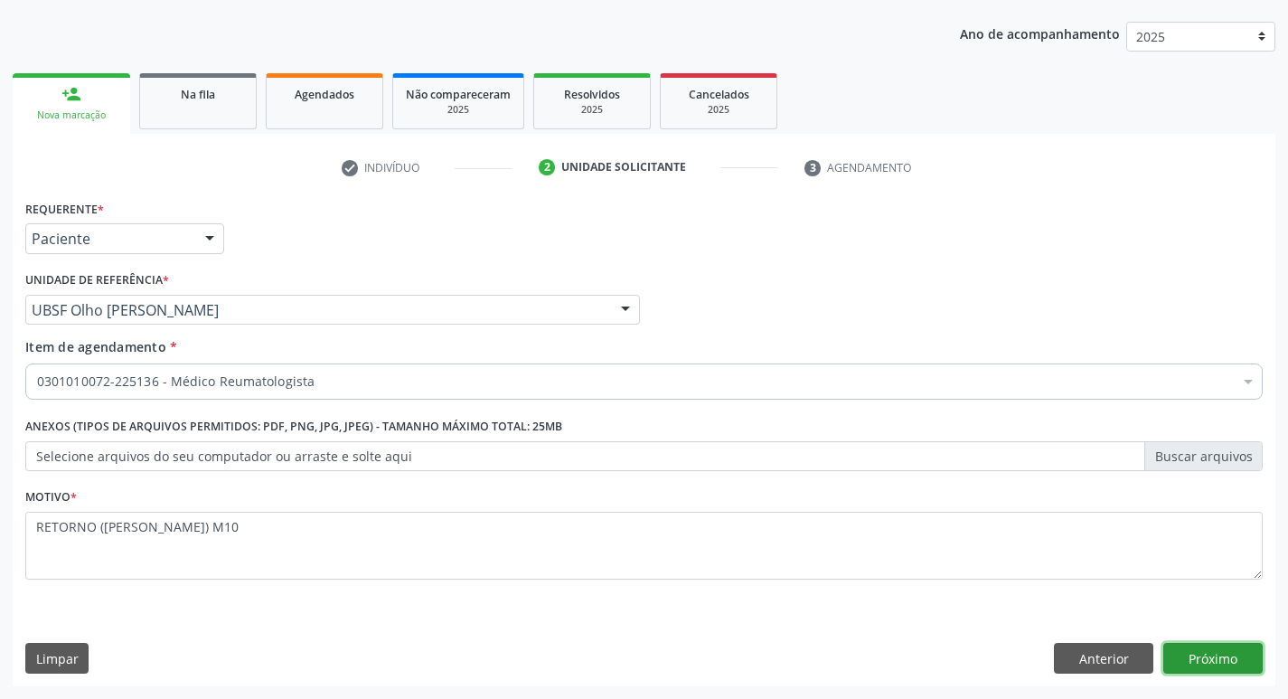
click at [1192, 663] on button "Próximo" at bounding box center [1212, 658] width 99 height 31
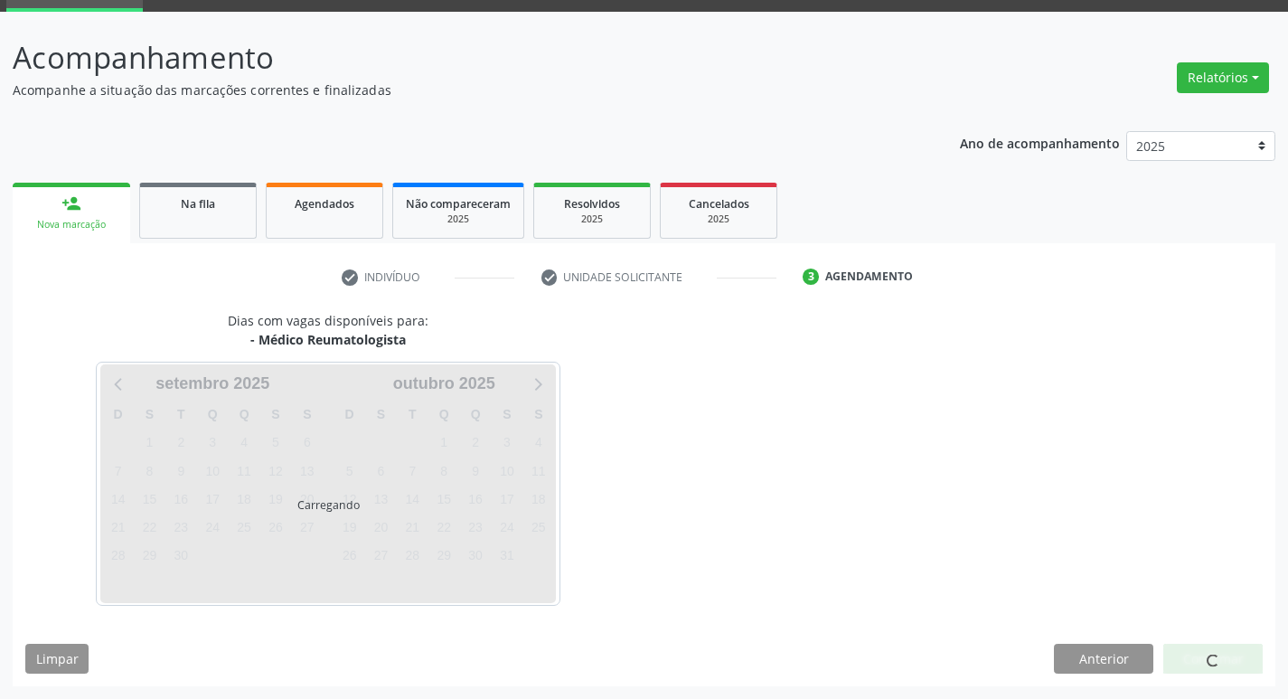
scroll to position [141, 0]
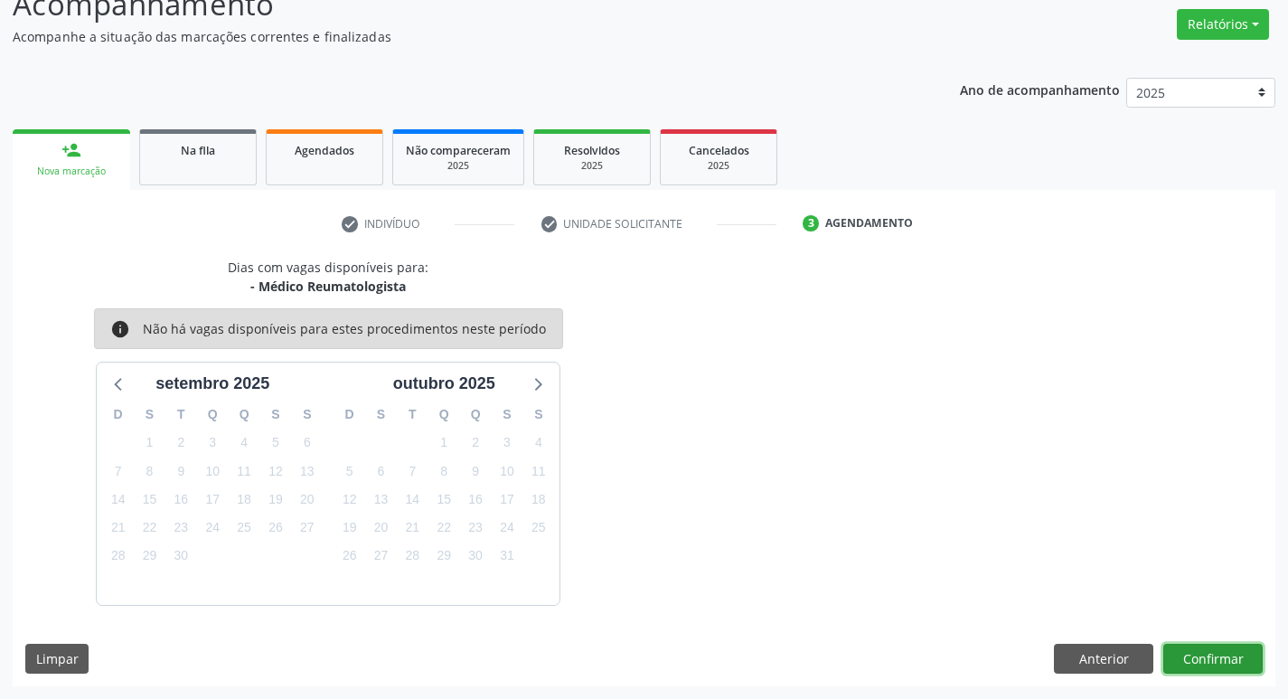
click at [1220, 658] on button "Confirmar" at bounding box center [1212, 659] width 99 height 31
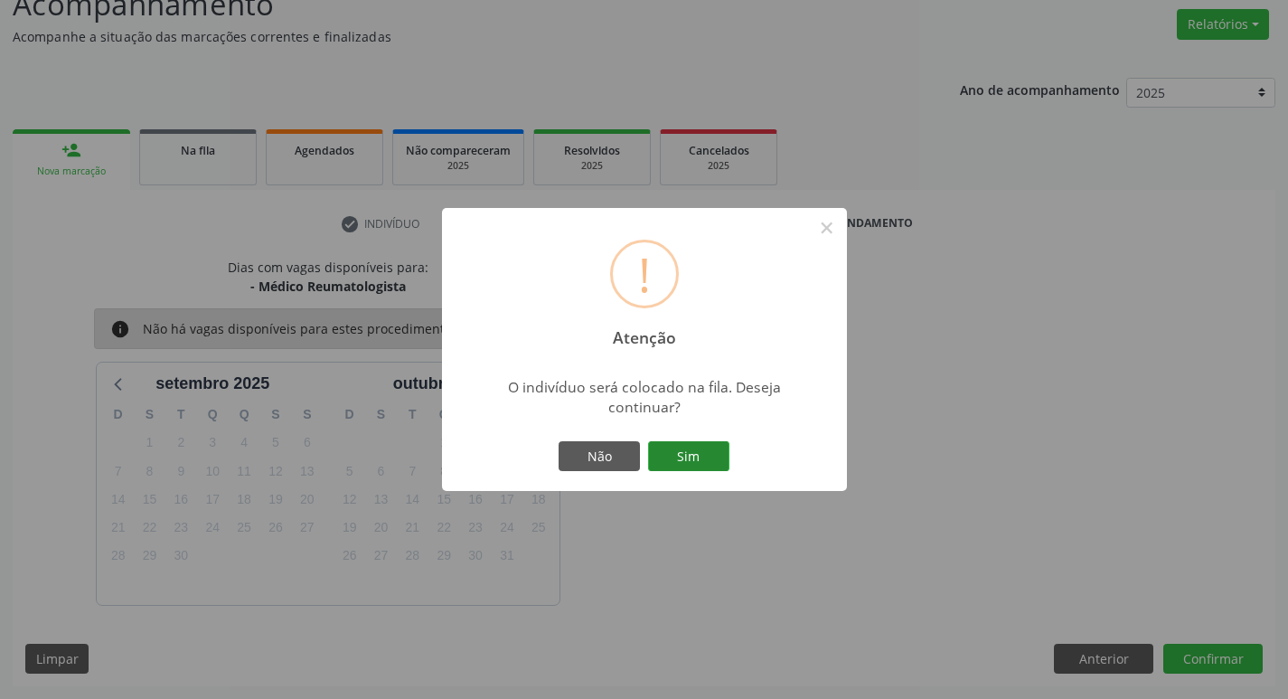
click at [716, 449] on button "Sim" at bounding box center [688, 456] width 81 height 31
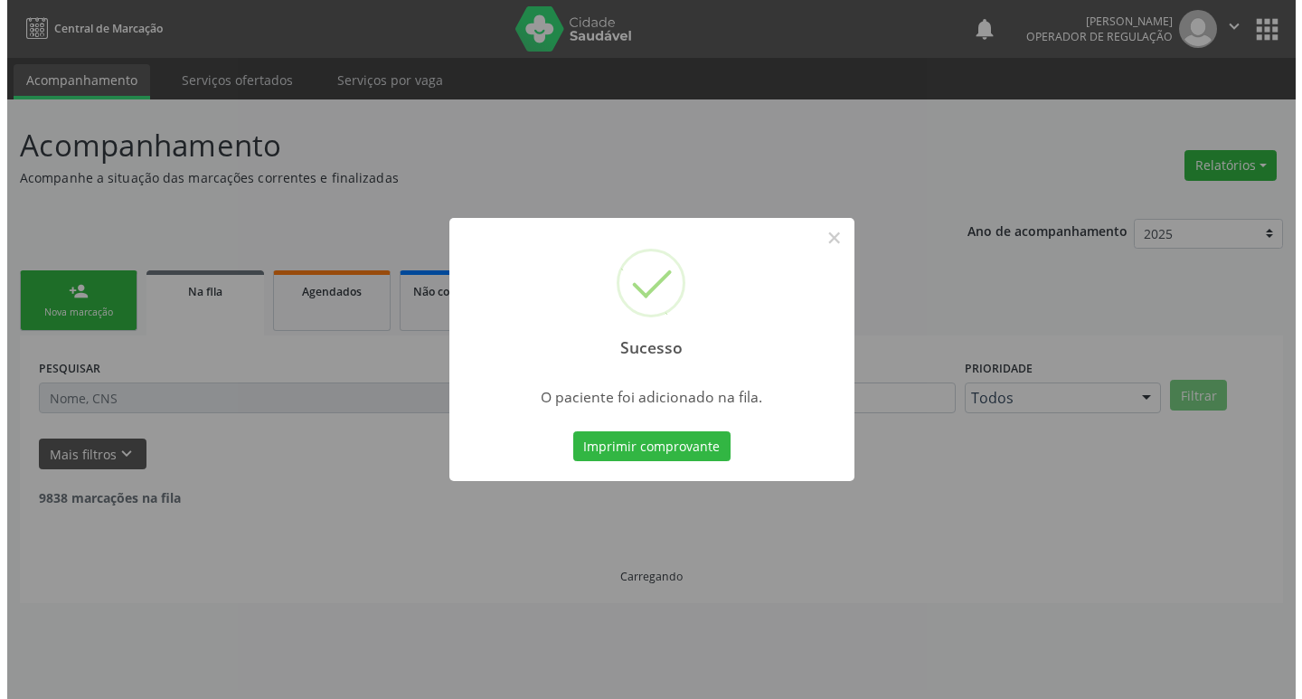
scroll to position [0, 0]
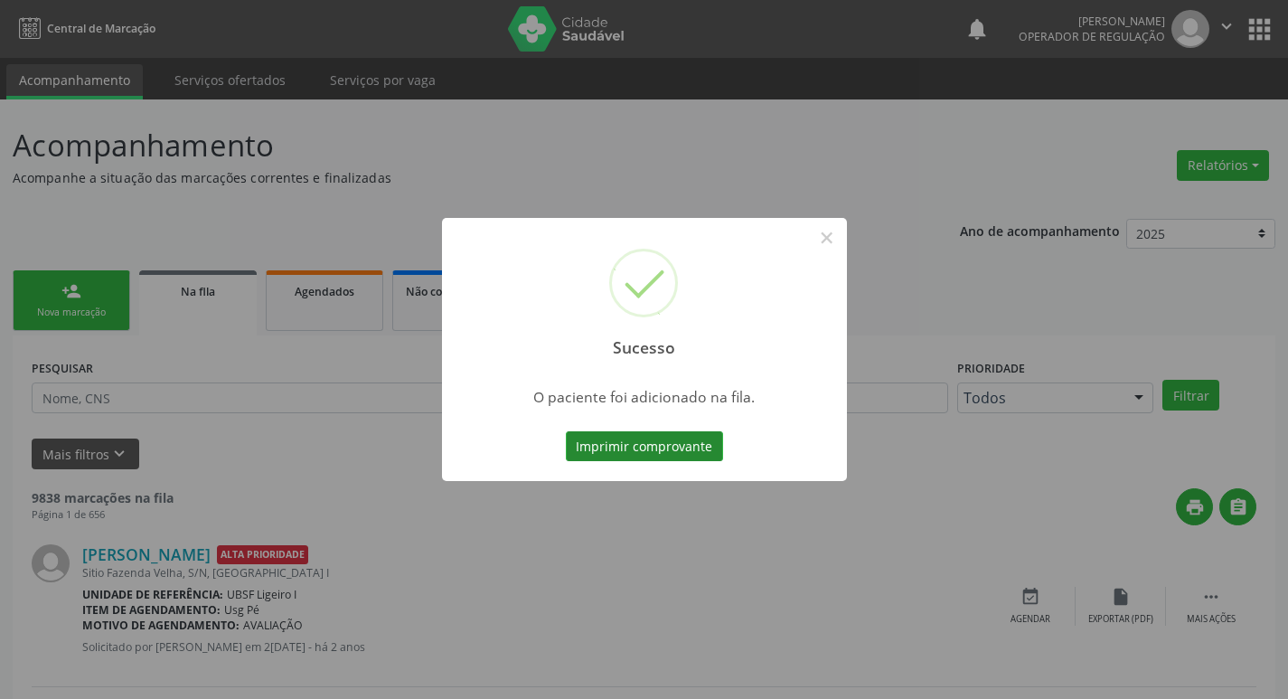
click at [642, 449] on button "Imprimir comprovante" at bounding box center [644, 446] width 157 height 31
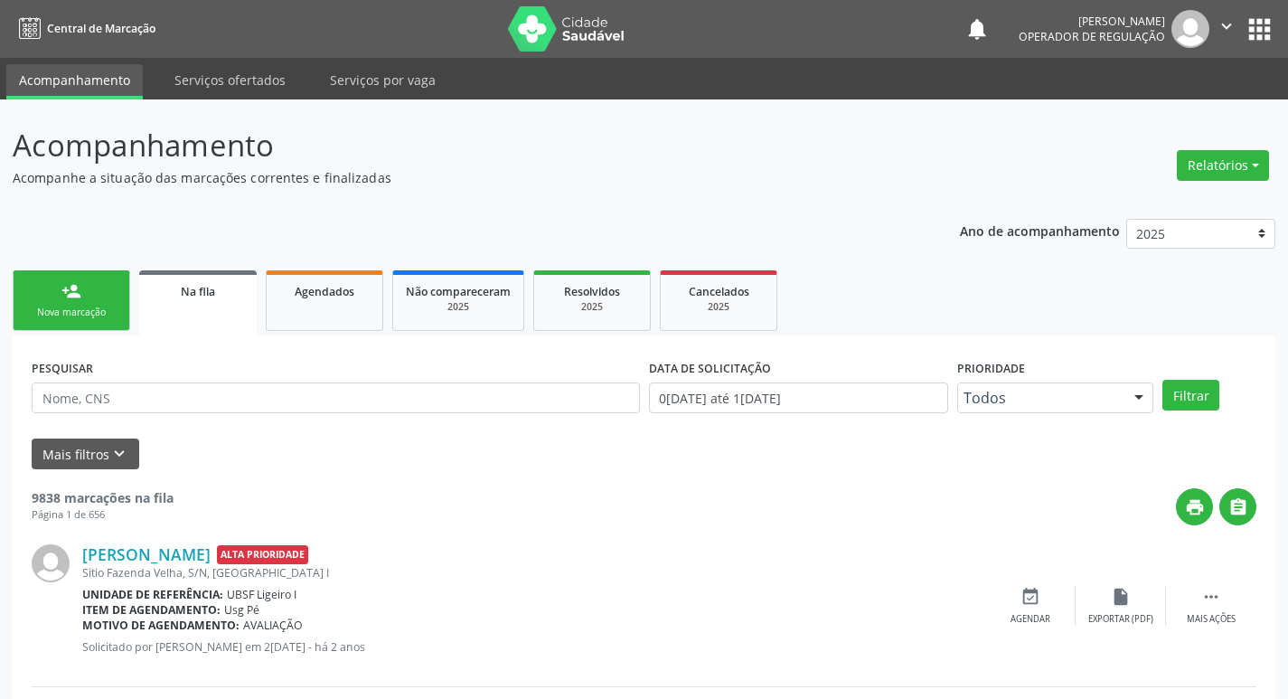
click at [99, 295] on link "person_add Nova marcação" at bounding box center [72, 300] width 118 height 61
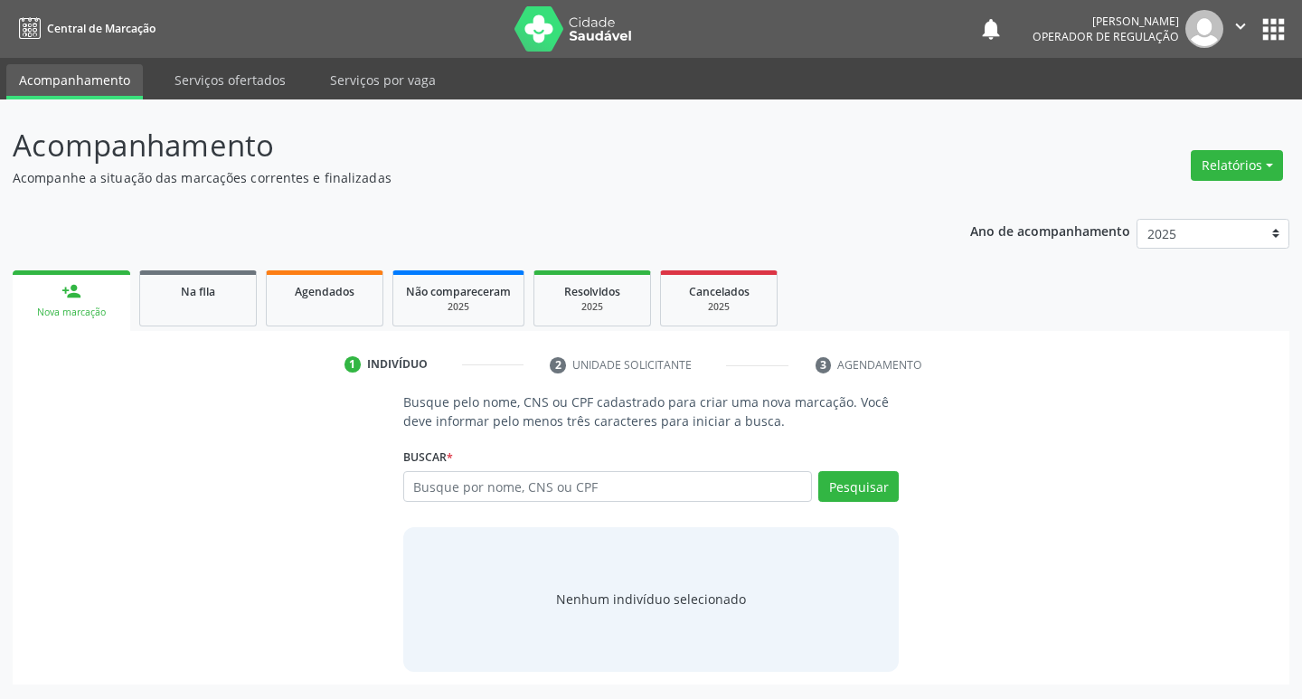
click at [562, 476] on input "text" at bounding box center [607, 486] width 409 height 31
click at [588, 488] on input "text" at bounding box center [607, 486] width 409 height 31
click at [525, 490] on input "text" at bounding box center [607, 486] width 409 height 31
click at [692, 482] on input "text" at bounding box center [607, 486] width 409 height 31
